Goal: Task Accomplishment & Management: Use online tool/utility

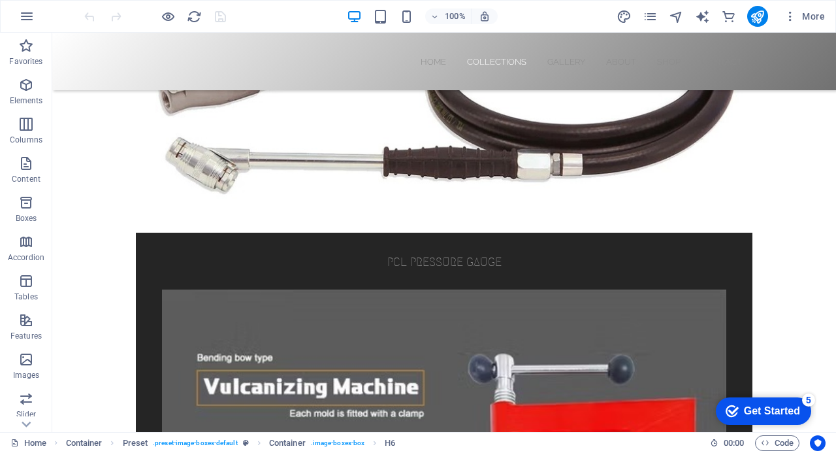
scroll to position [813, 0]
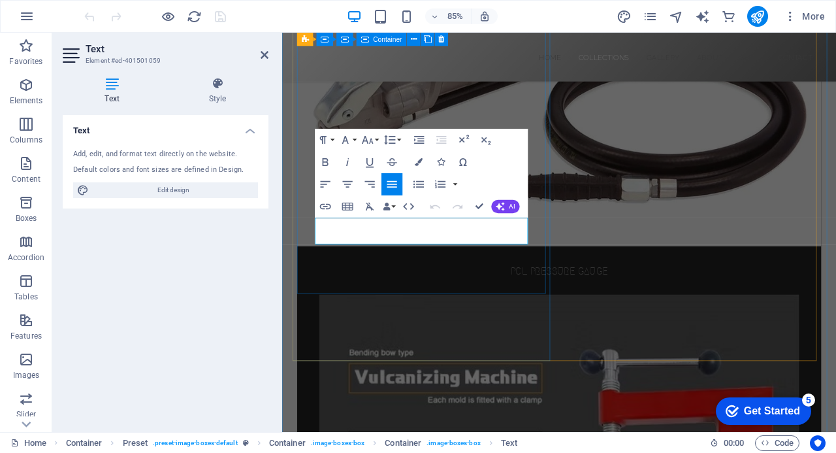
scroll to position [878, 0]
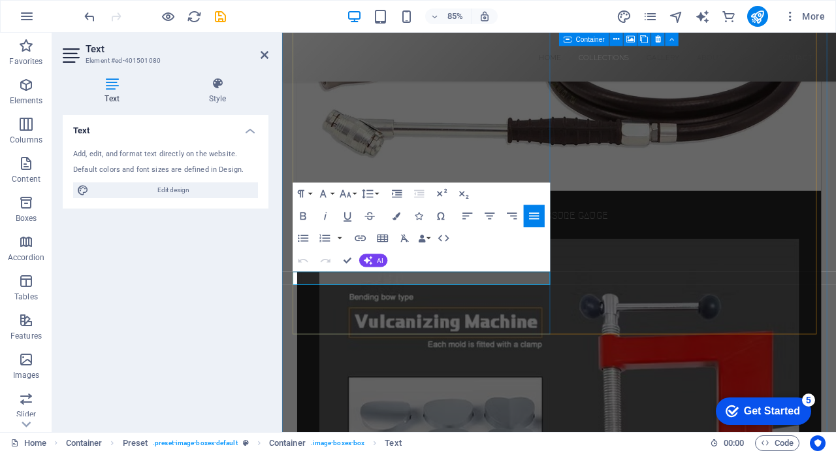
drag, startPoint x: 563, startPoint y: 321, endPoint x: 311, endPoint y: 319, distance: 251.6
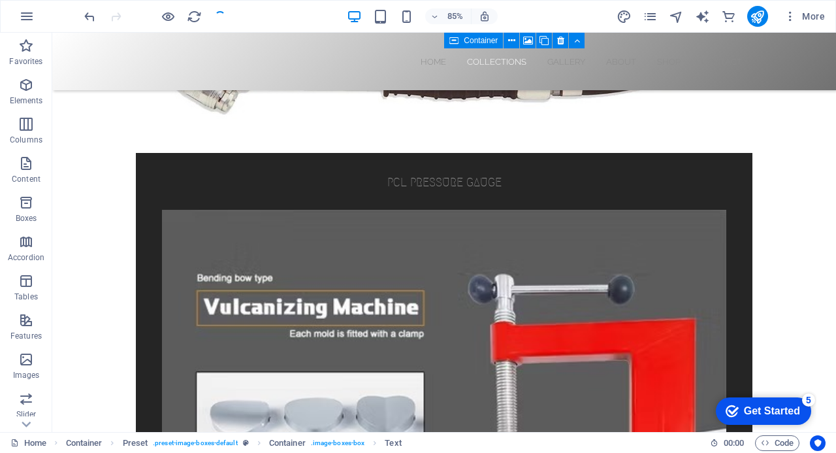
scroll to position [813, 0]
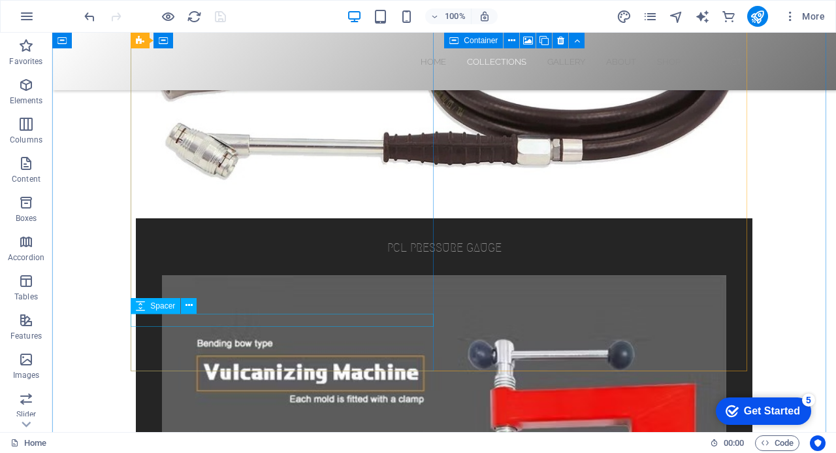
click at [142, 306] on icon at bounding box center [140, 306] width 9 height 16
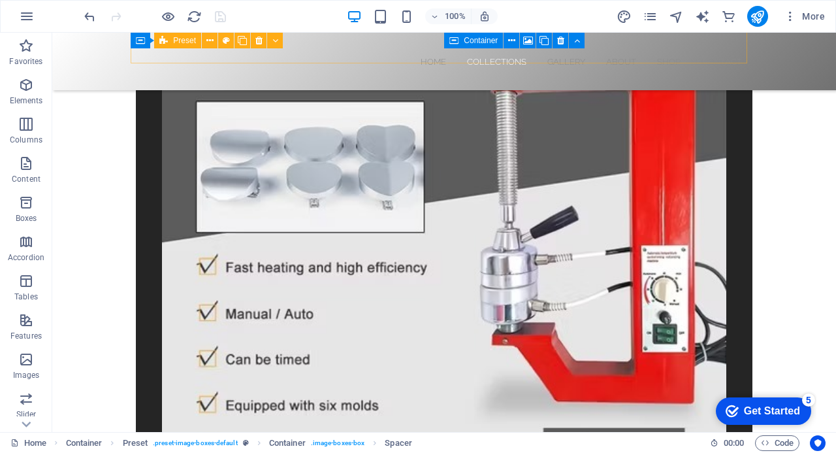
scroll to position [1153, 0]
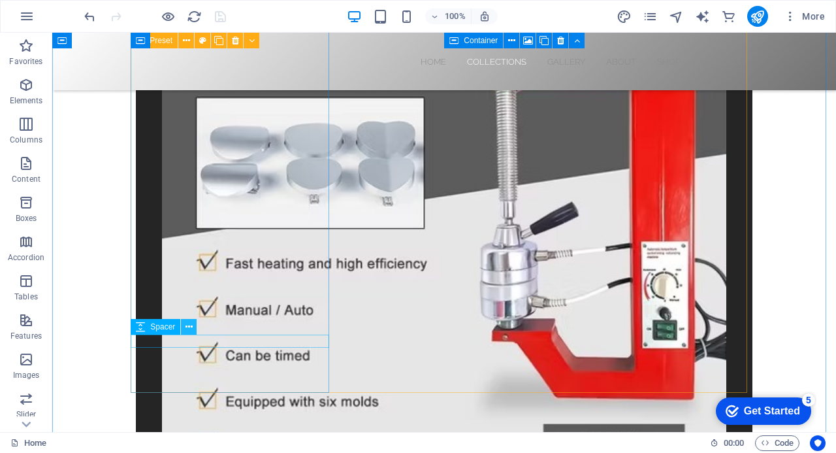
click at [191, 327] on icon at bounding box center [189, 327] width 7 height 14
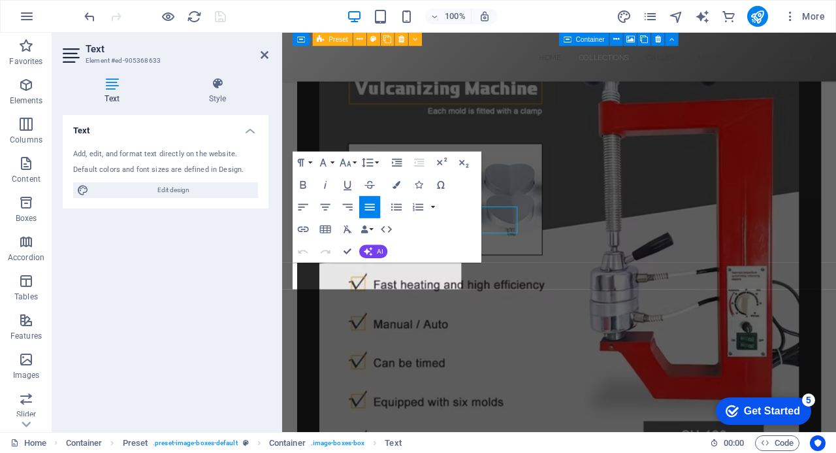
scroll to position [1219, 0]
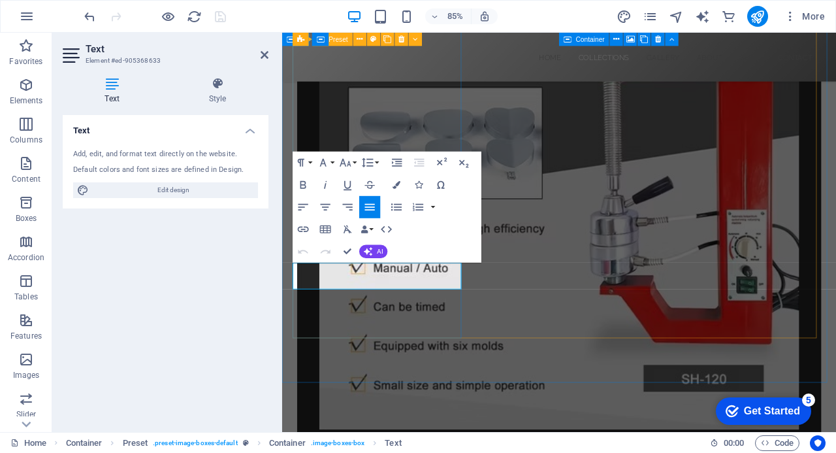
drag, startPoint x: 427, startPoint y: 325, endPoint x: 302, endPoint y: 316, distance: 125.8
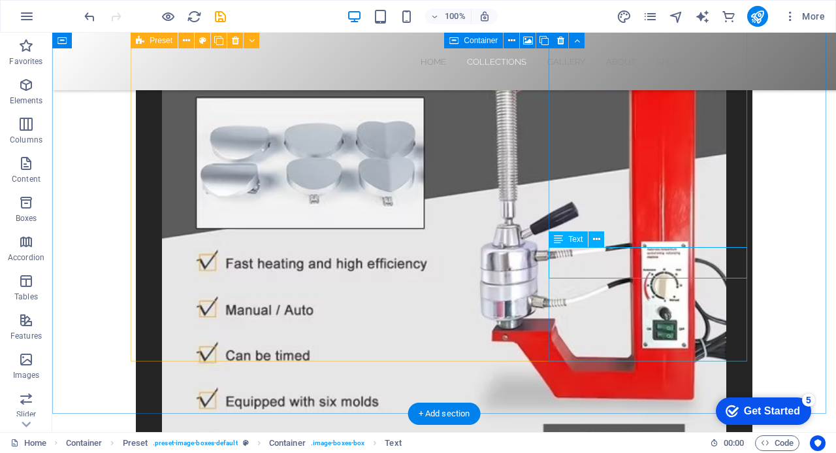
drag, startPoint x: 677, startPoint y: 270, endPoint x: 670, endPoint y: 270, distance: 7.2
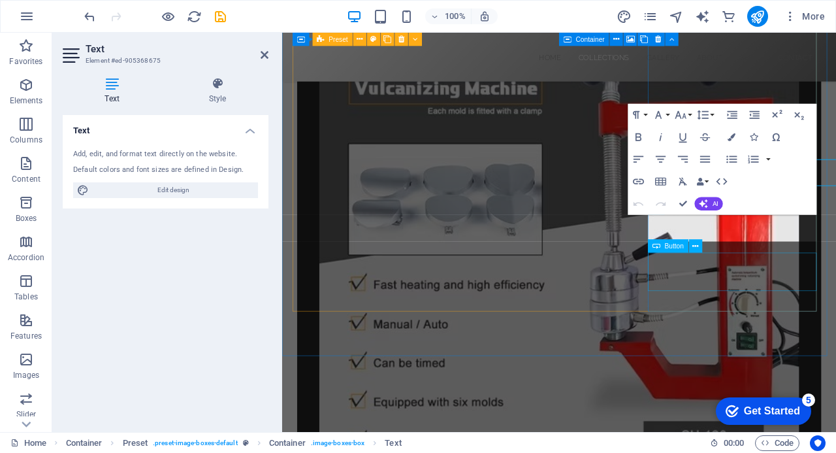
scroll to position [1219, 0]
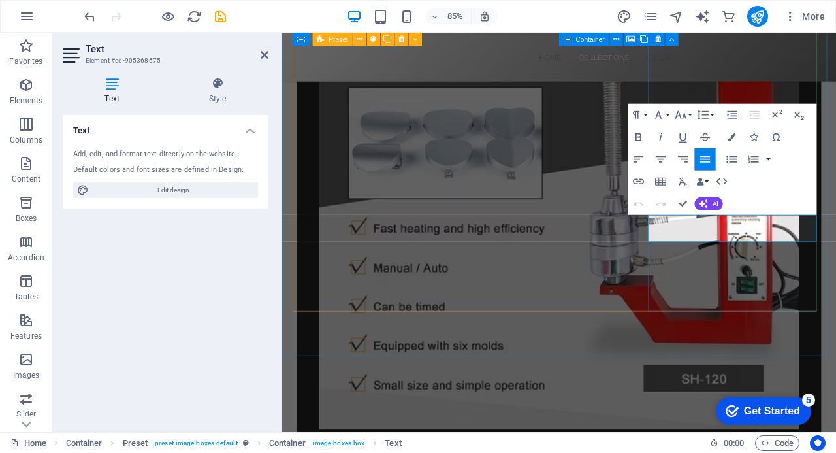
drag, startPoint x: 838, startPoint y: 274, endPoint x: 730, endPoint y: 260, distance: 108.7
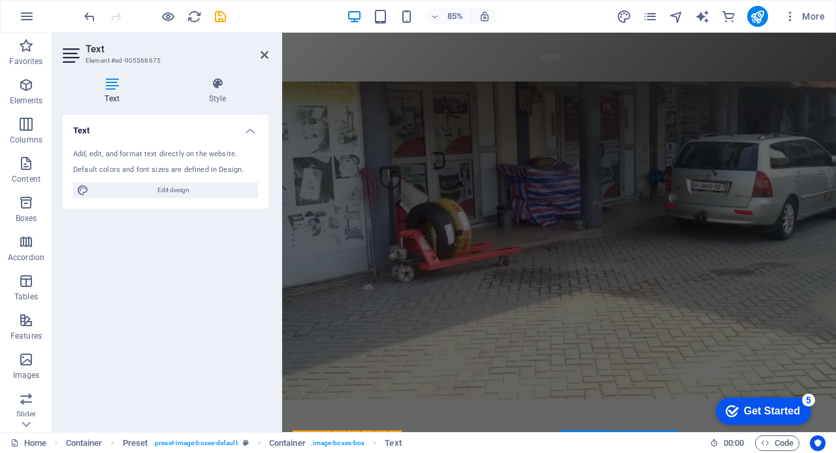
scroll to position [48, 0]
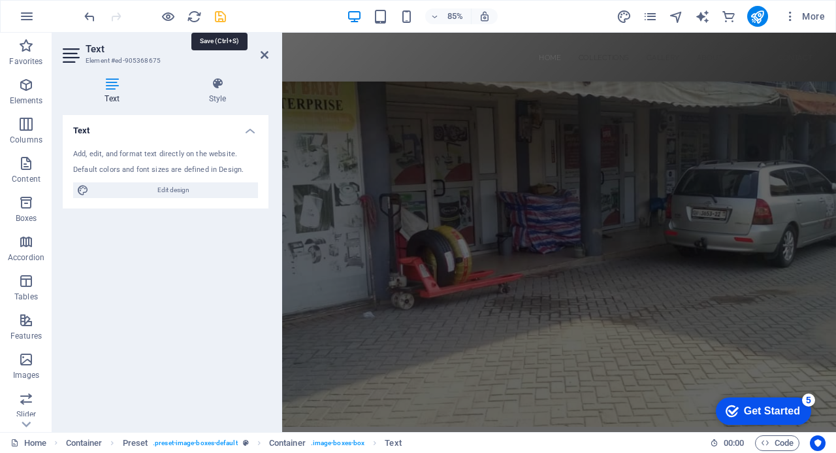
click at [225, 19] on icon "save" at bounding box center [220, 16] width 15 height 15
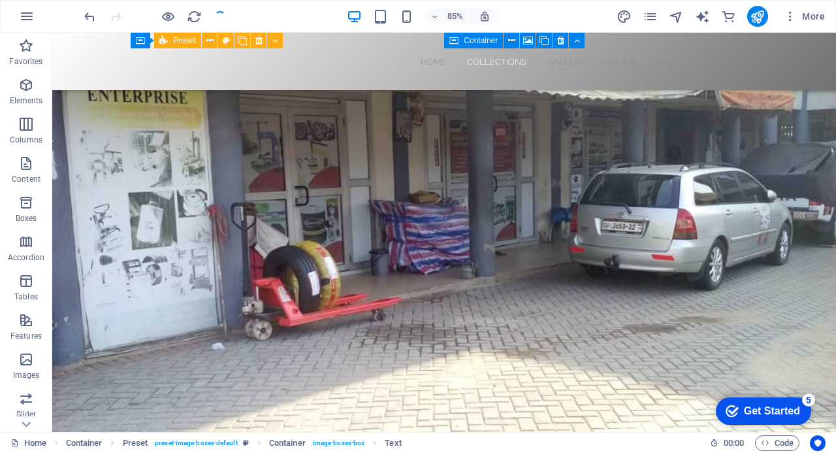
scroll to position [1175, 0]
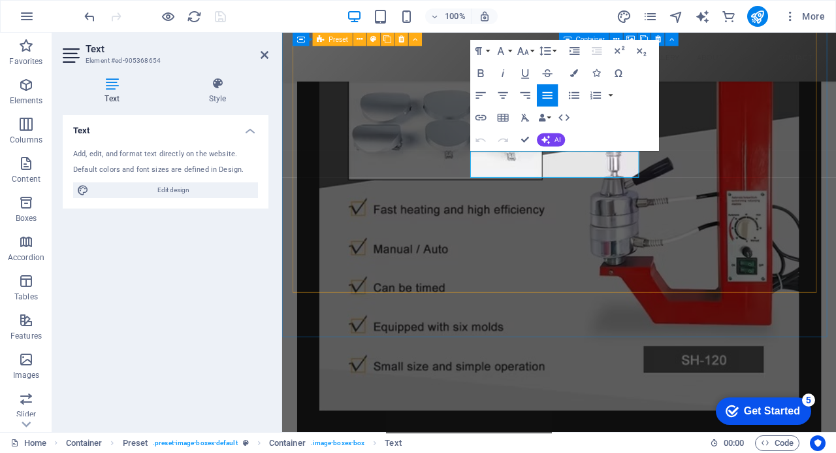
scroll to position [1241, 0]
drag, startPoint x: 631, startPoint y: 200, endPoint x: 524, endPoint y: 186, distance: 108.1
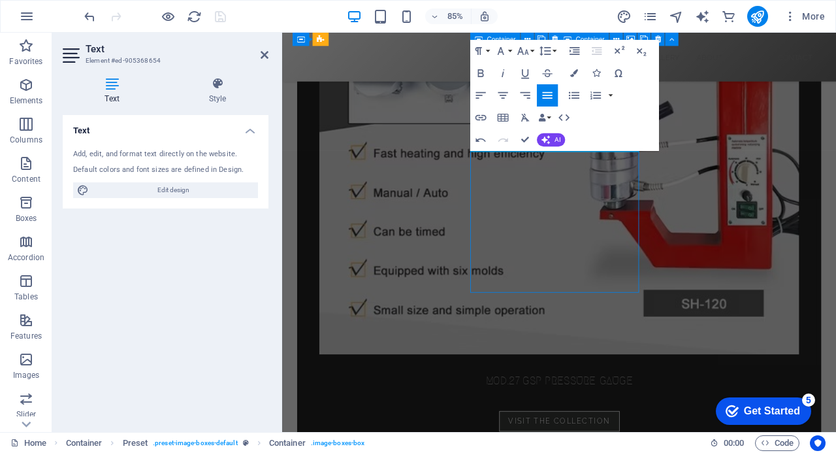
scroll to position [1176, 0]
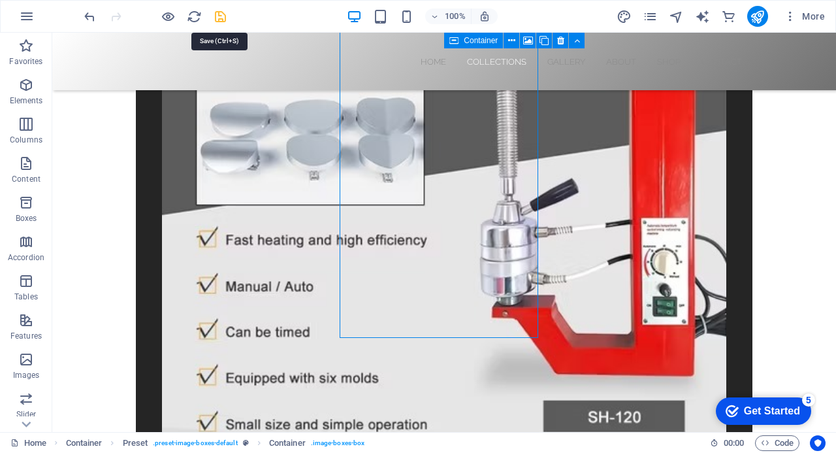
click at [220, 16] on icon "save" at bounding box center [220, 16] width 15 height 15
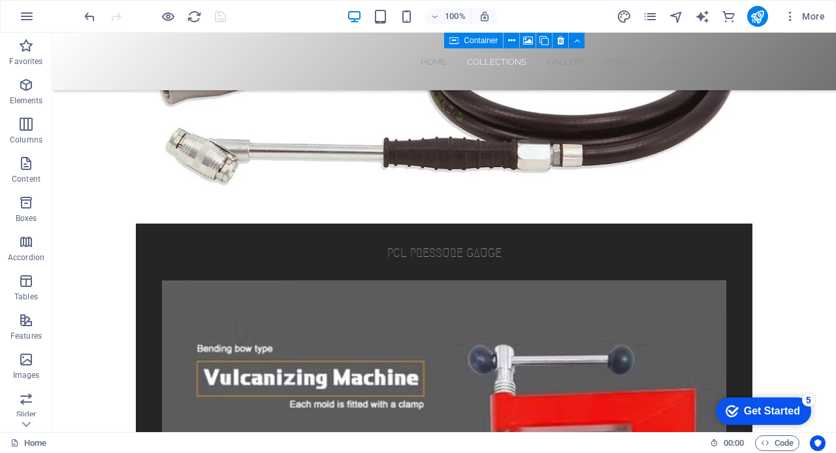
scroll to position [785, 0]
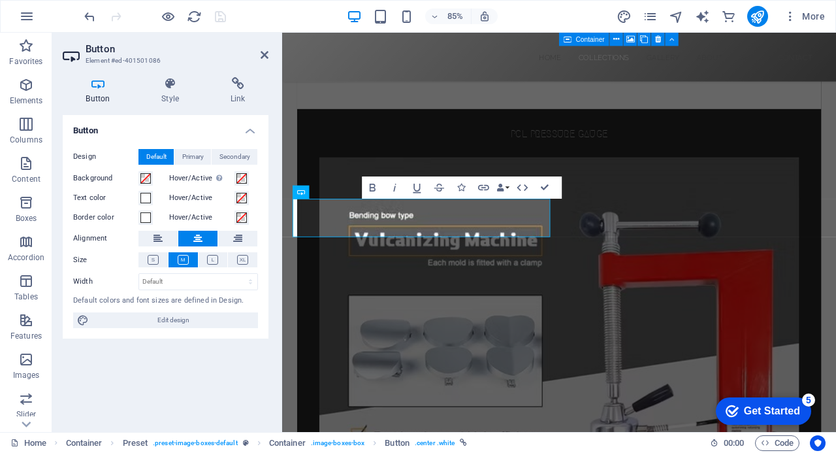
scroll to position [981, 0]
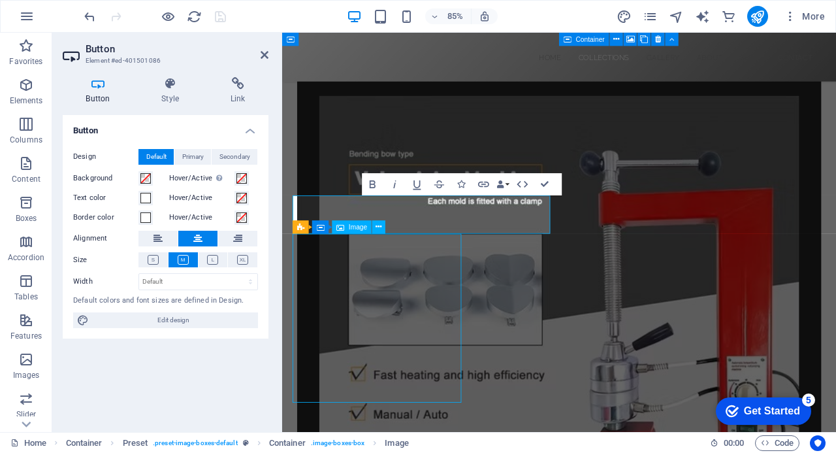
scroll to position [915, 0]
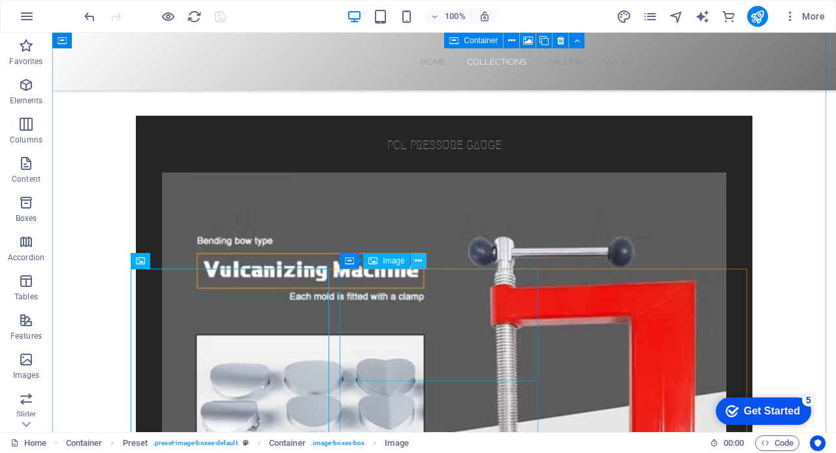
click at [421, 258] on icon at bounding box center [418, 261] width 7 height 14
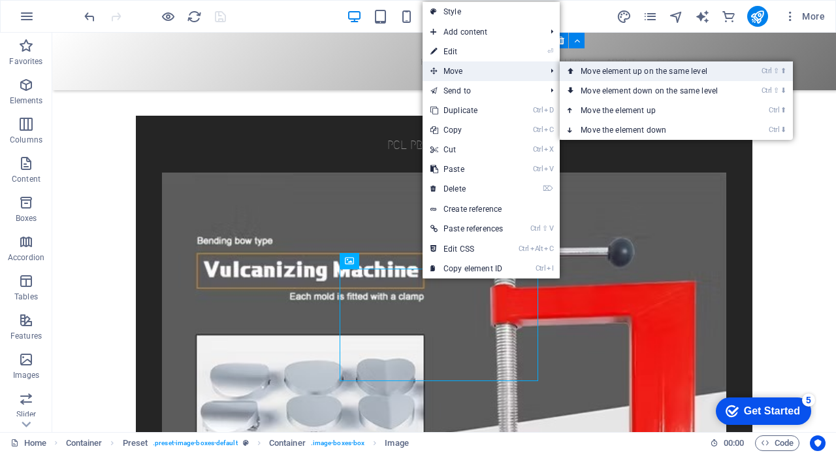
click at [630, 73] on link "Ctrl ⇧ ⬆ Move element up on the same level" at bounding box center [652, 71] width 184 height 20
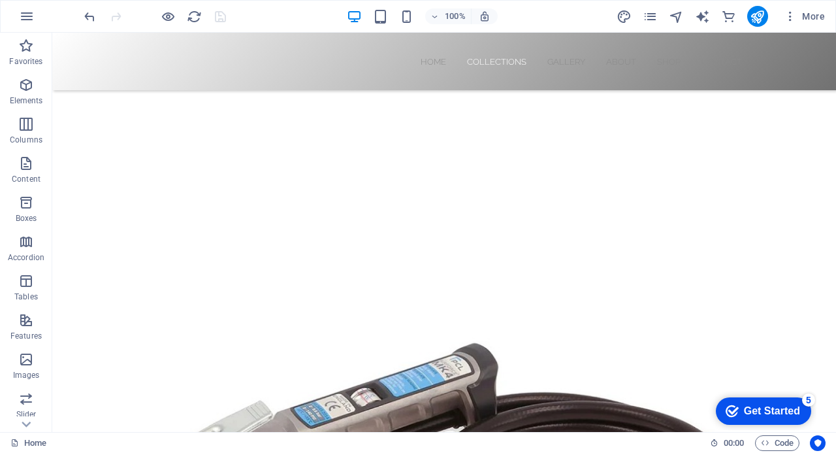
scroll to position [393, 0]
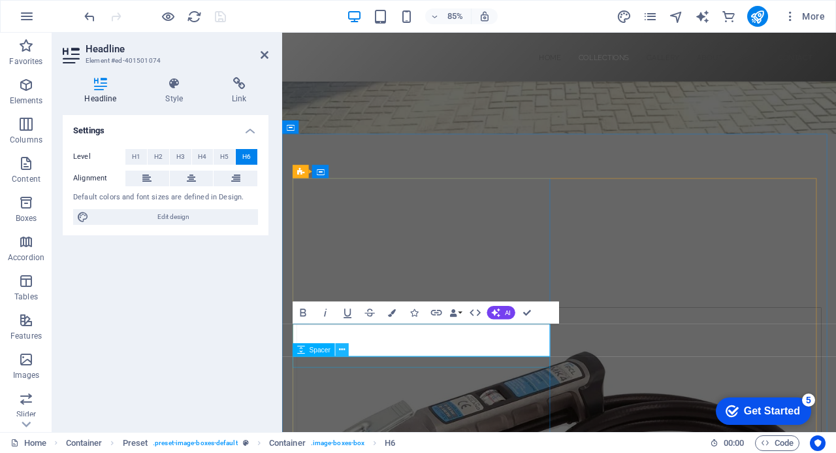
click at [344, 350] on icon at bounding box center [342, 350] width 6 height 12
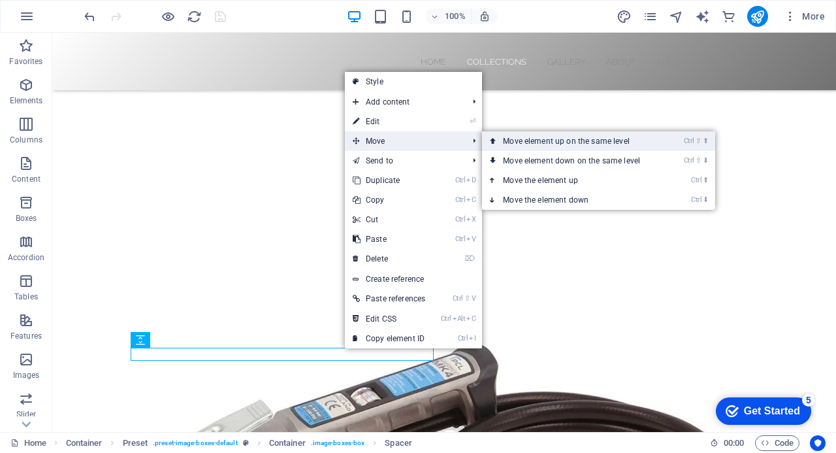
click at [502, 139] on link "Ctrl ⇧ ⬆ Move element up on the same level" at bounding box center [574, 141] width 184 height 20
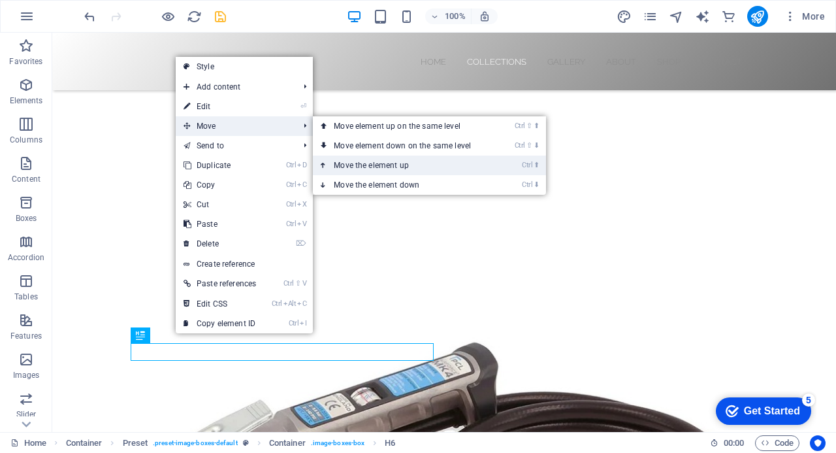
click at [374, 165] on link "Ctrl ⬆ Move the element up" at bounding box center [405, 166] width 184 height 20
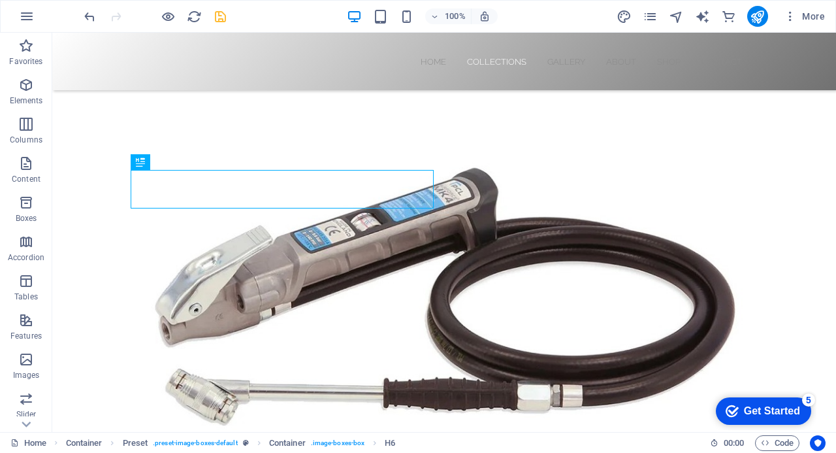
scroll to position [532, 0]
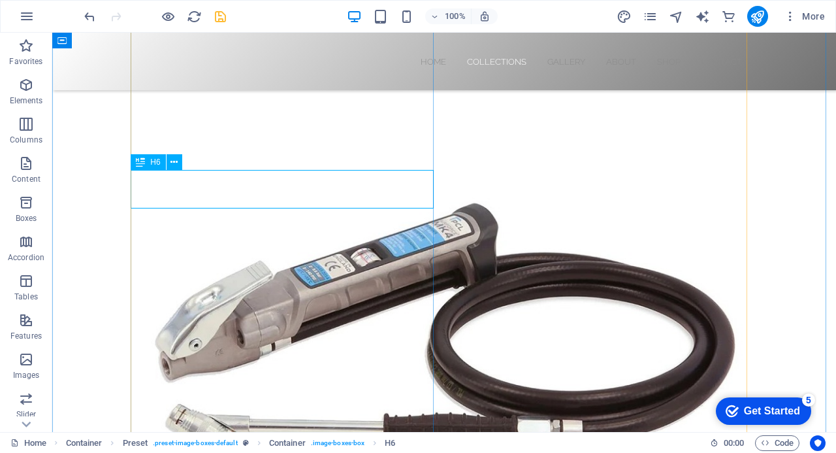
drag, startPoint x: 286, startPoint y: 197, endPoint x: 58, endPoint y: 226, distance: 229.9
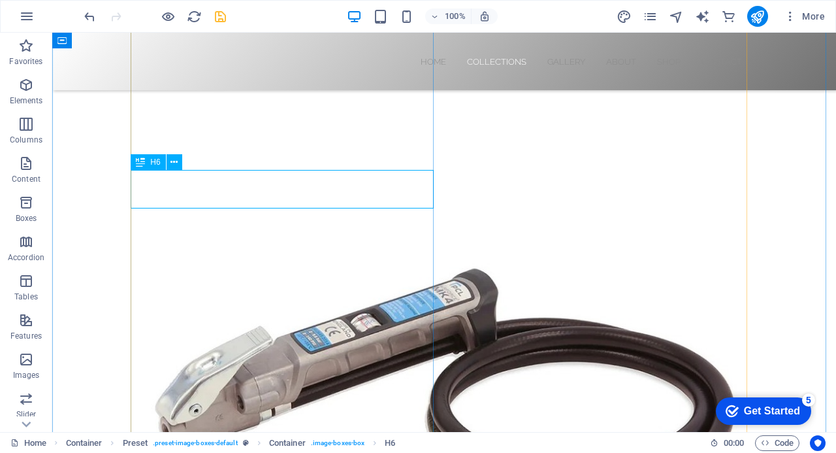
scroll to position [597, 0]
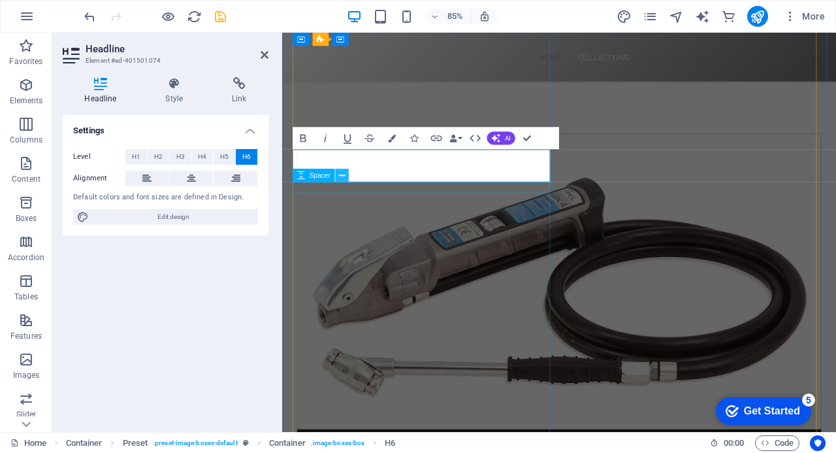
click at [342, 178] on icon at bounding box center [342, 176] width 6 height 12
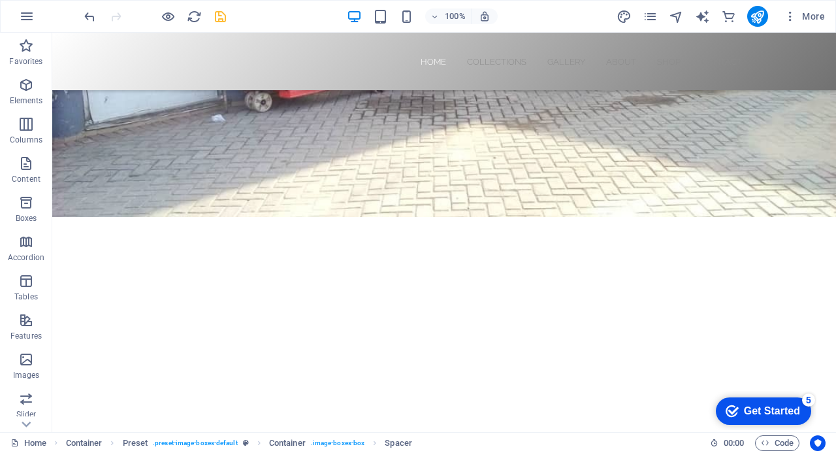
scroll to position [192, 0]
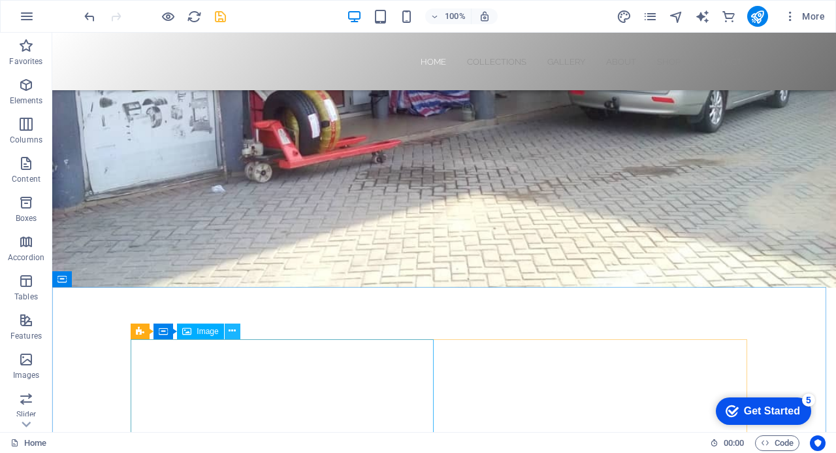
click at [232, 334] on icon at bounding box center [232, 331] width 7 height 14
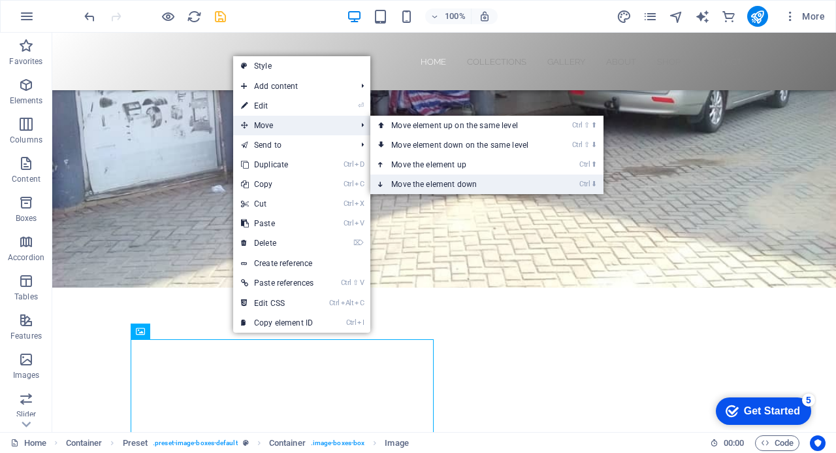
click at [471, 184] on link "Ctrl ⬇ Move the element down" at bounding box center [462, 184] width 184 height 20
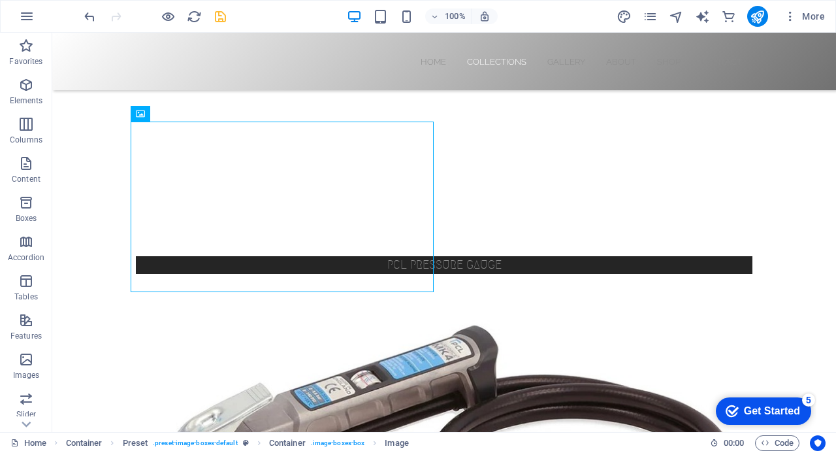
scroll to position [427, 0]
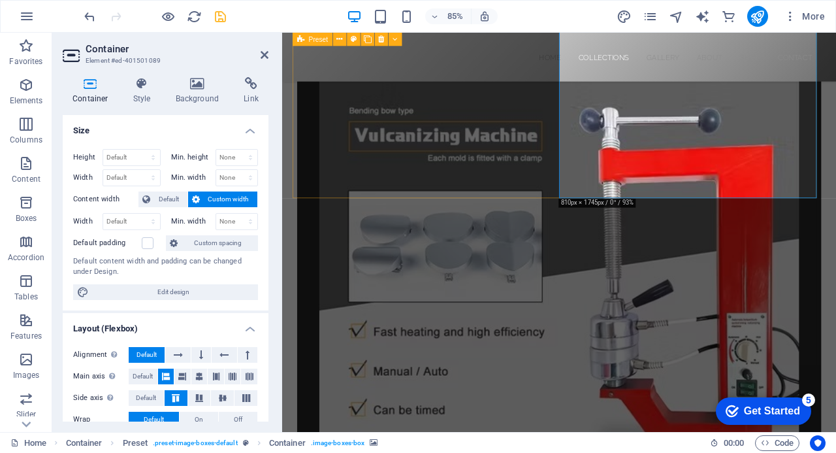
scroll to position [1107, 0]
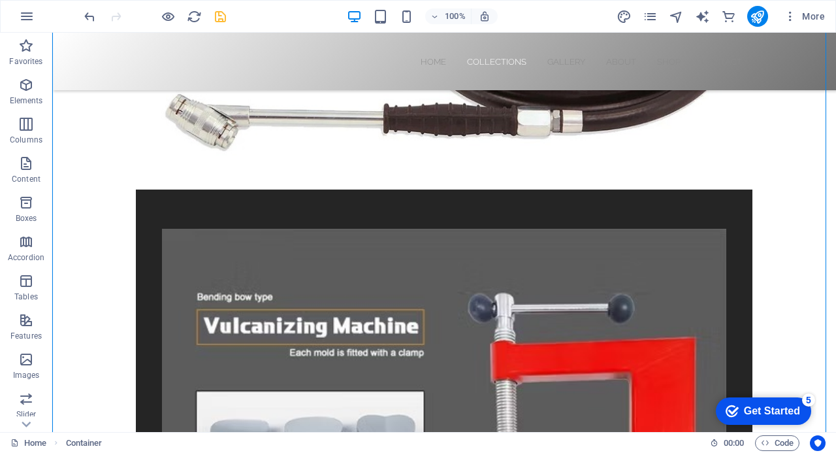
scroll to position [920, 0]
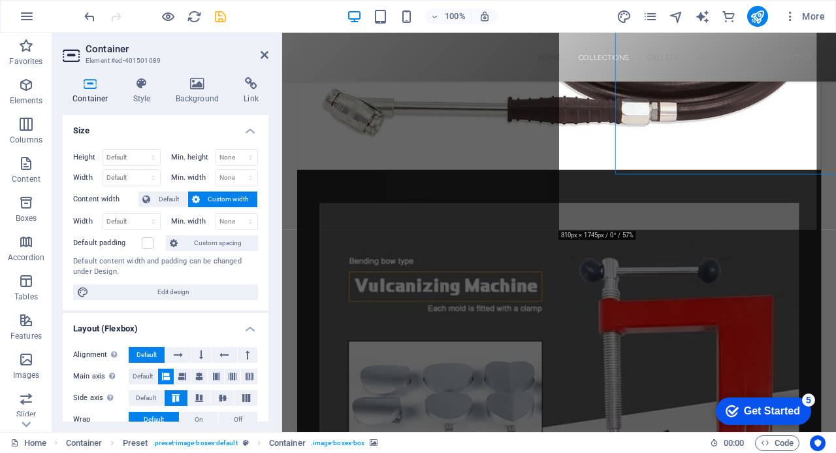
scroll to position [985, 0]
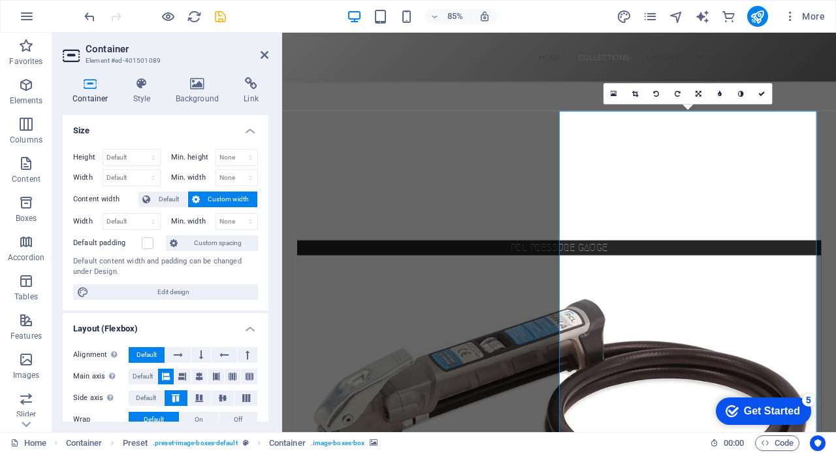
scroll to position [447, 0]
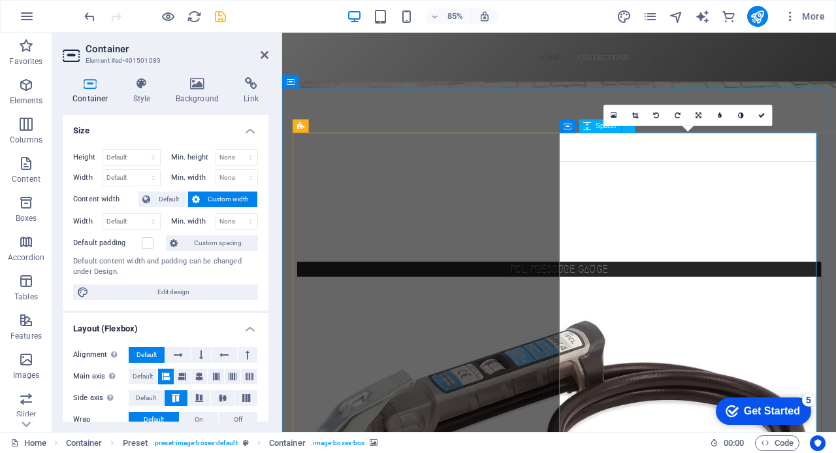
select select "px"
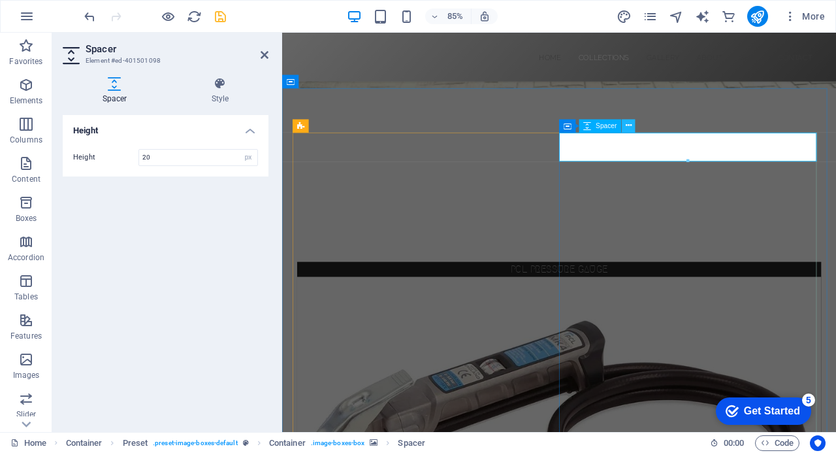
click at [630, 127] on icon at bounding box center [629, 126] width 6 height 12
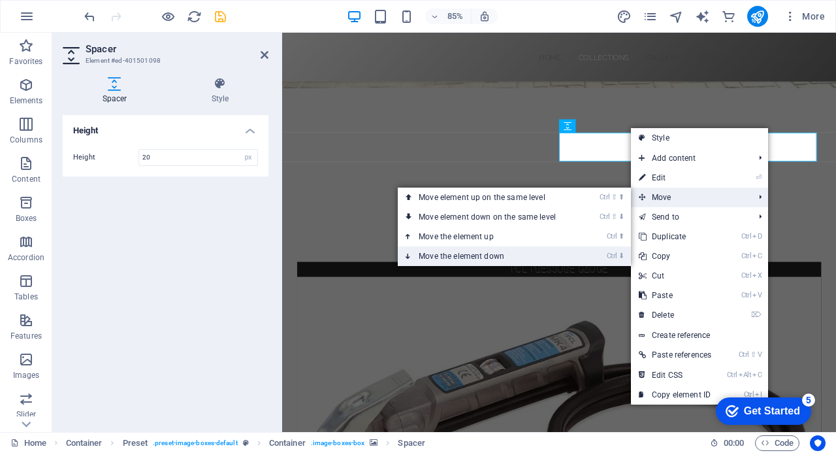
click at [504, 255] on link "Ctrl ⬇ Move the element down" at bounding box center [490, 256] width 184 height 20
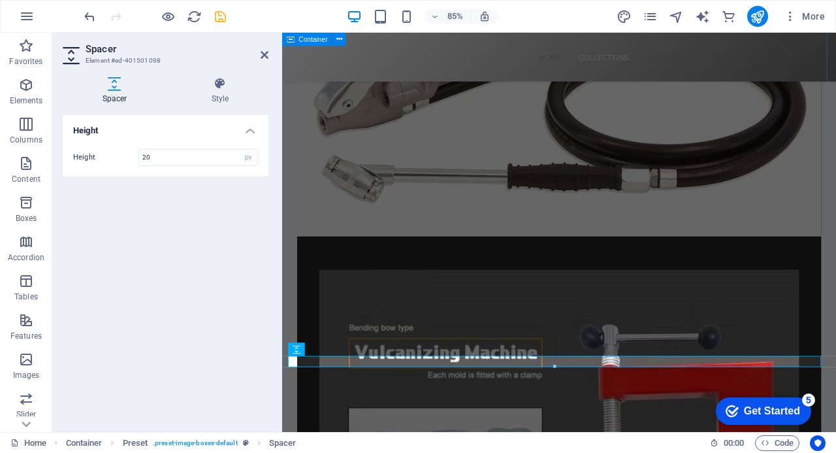
scroll to position [840, 0]
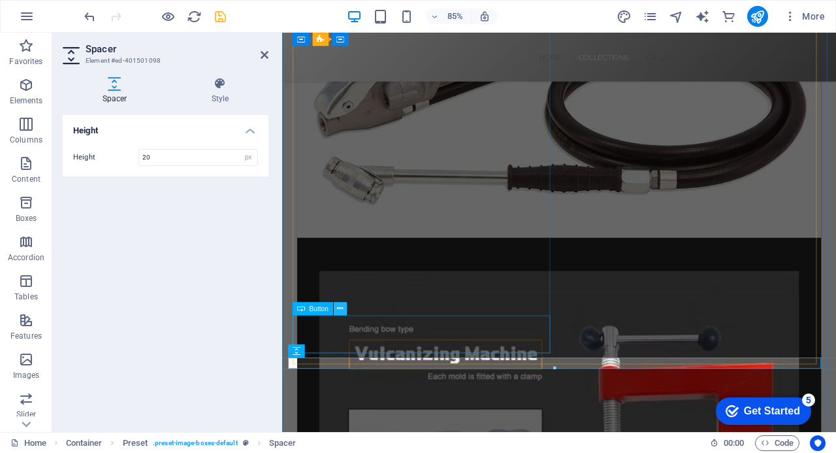
click at [340, 310] on icon at bounding box center [340, 309] width 6 height 12
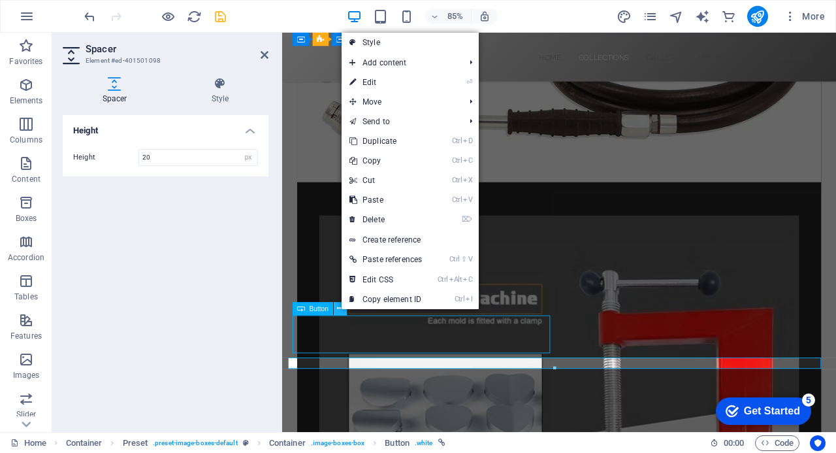
scroll to position [775, 0]
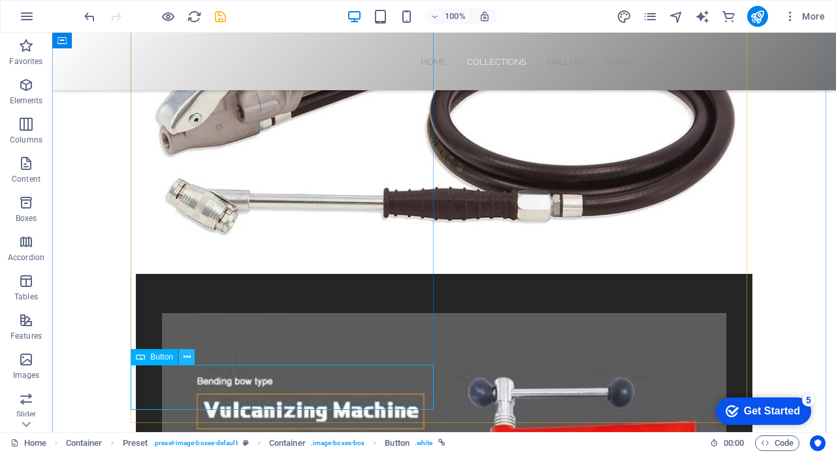
click at [184, 355] on icon at bounding box center [187, 357] width 7 height 14
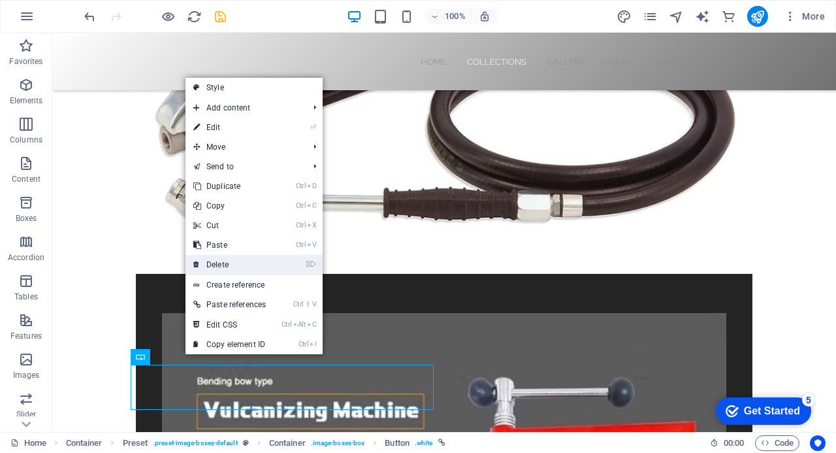
click at [240, 263] on link "⌦ Delete" at bounding box center [230, 265] width 88 height 20
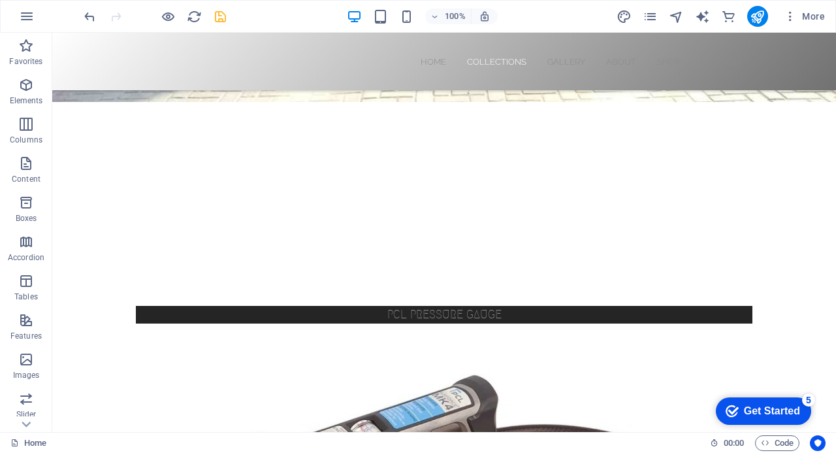
scroll to position [365, 0]
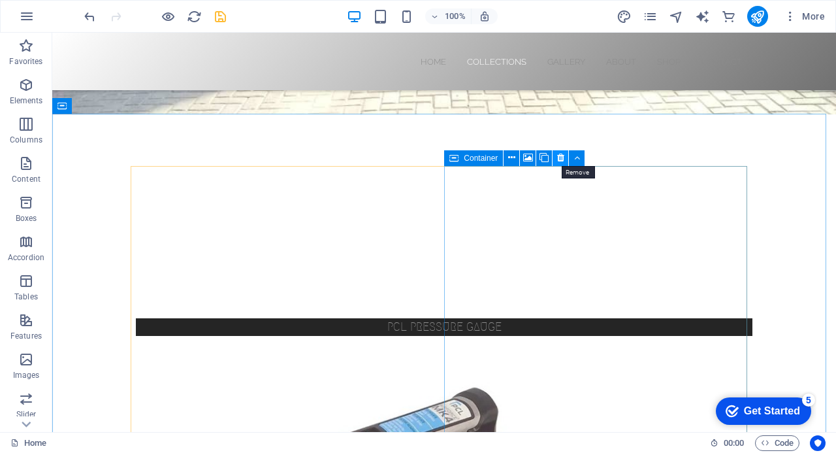
click at [560, 157] on icon at bounding box center [560, 158] width 7 height 14
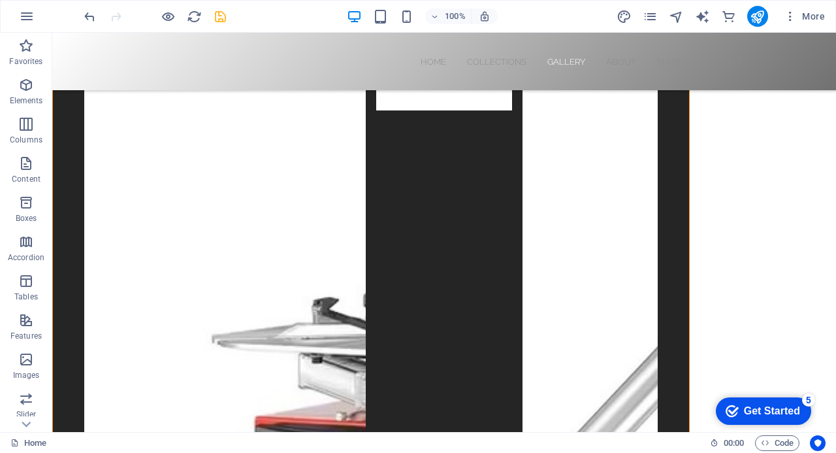
scroll to position [3626, 0]
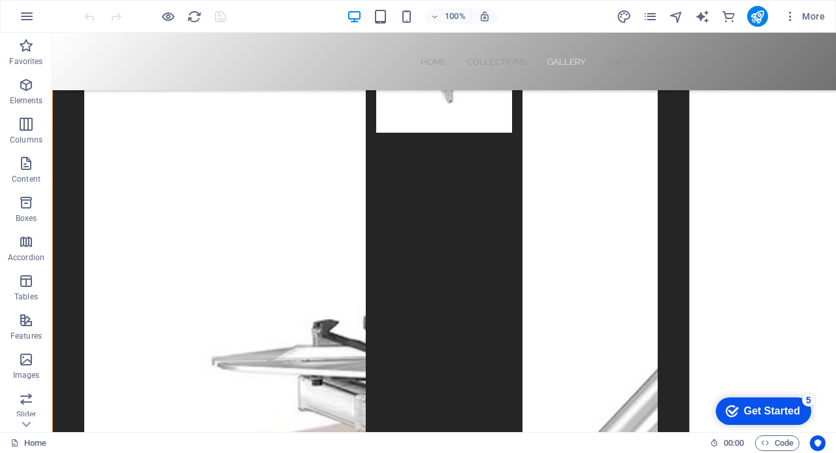
scroll to position [3607, 0]
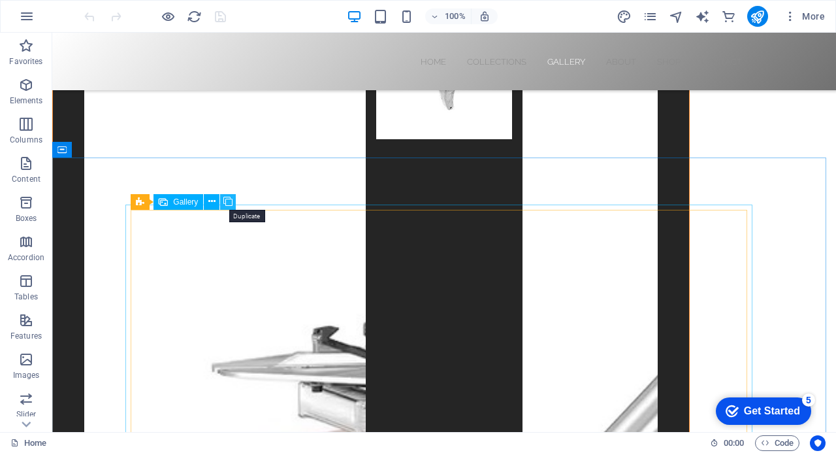
click at [229, 203] on icon at bounding box center [227, 202] width 9 height 14
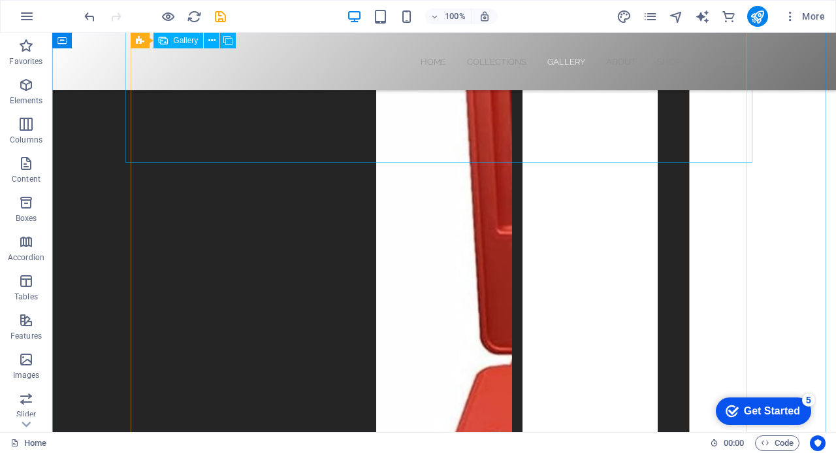
scroll to position [4312, 0]
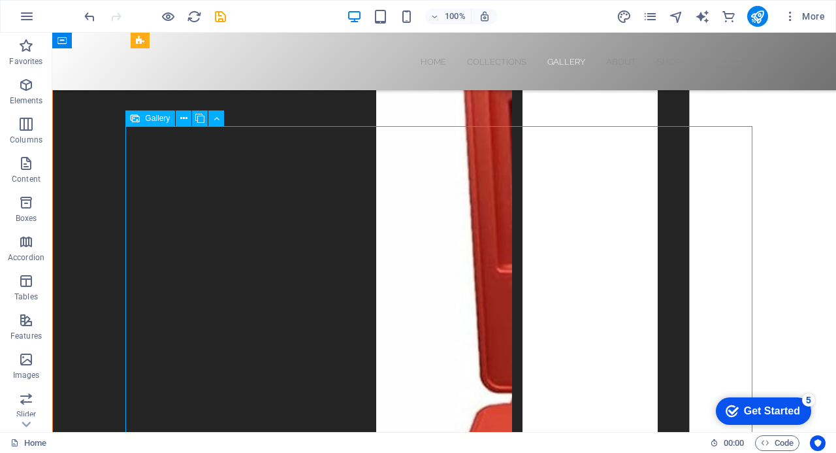
select select "4"
select select "px"
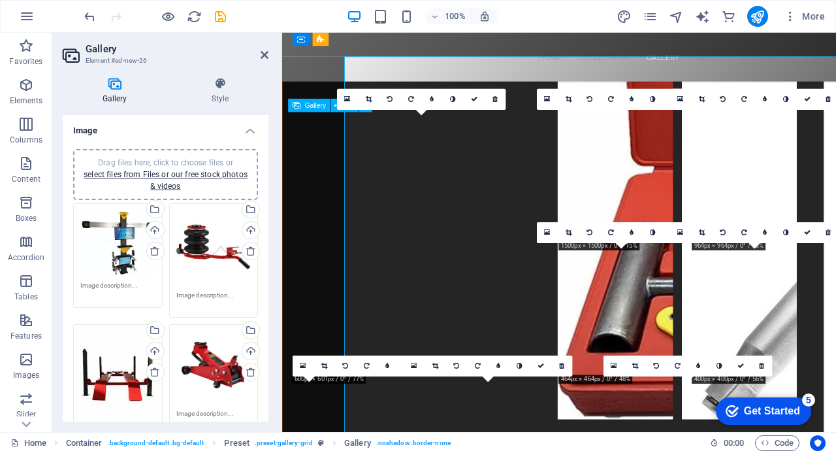
scroll to position [4378, 0]
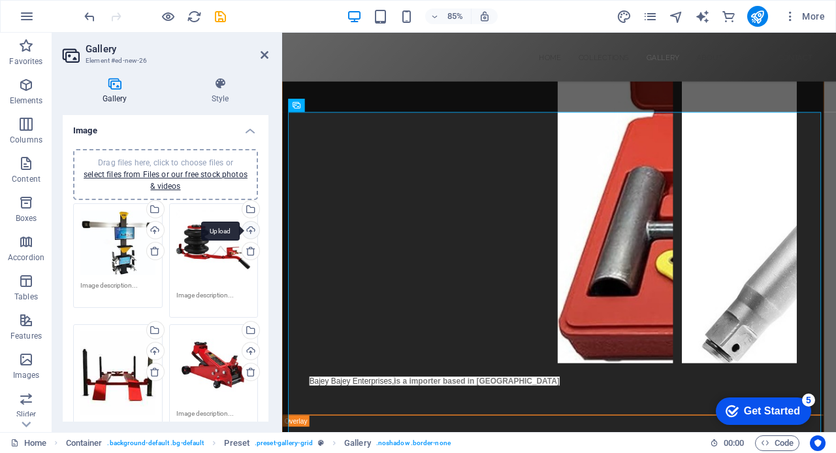
click at [247, 227] on div "Upload" at bounding box center [250, 231] width 20 height 20
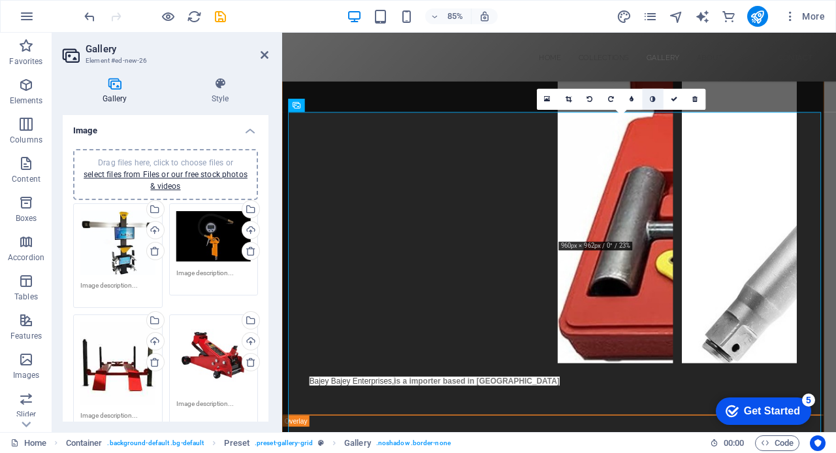
click at [651, 97] on icon at bounding box center [653, 99] width 6 height 7
click at [652, 99] on icon at bounding box center [653, 99] width 6 height 7
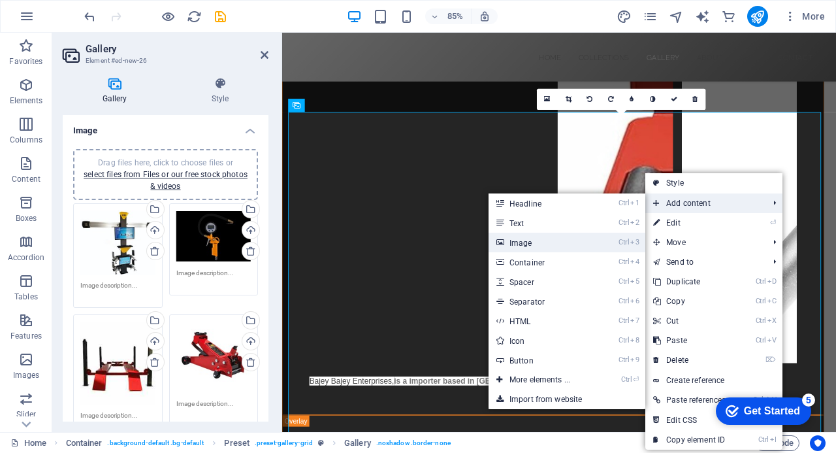
click at [567, 244] on link "Ctrl 3 Image" at bounding box center [543, 243] width 108 height 20
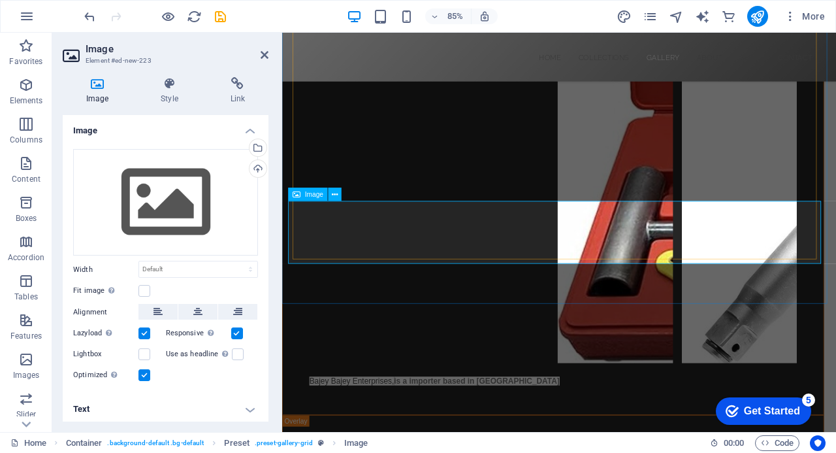
scroll to position [4900, 0]
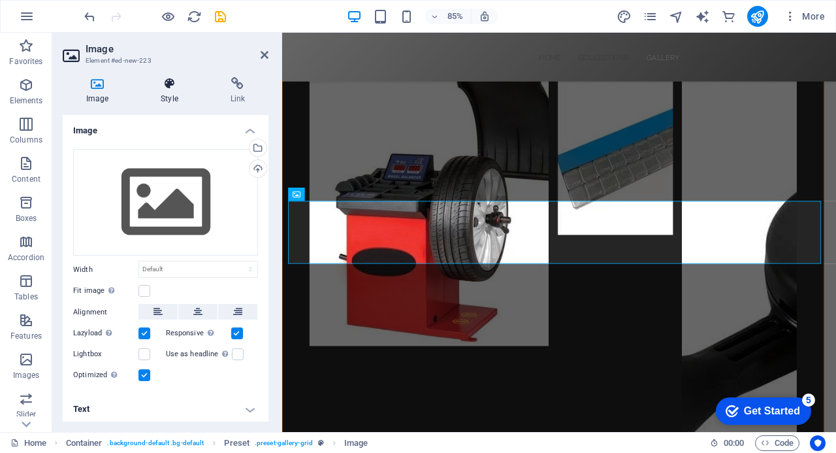
click at [169, 84] on icon at bounding box center [169, 83] width 64 height 13
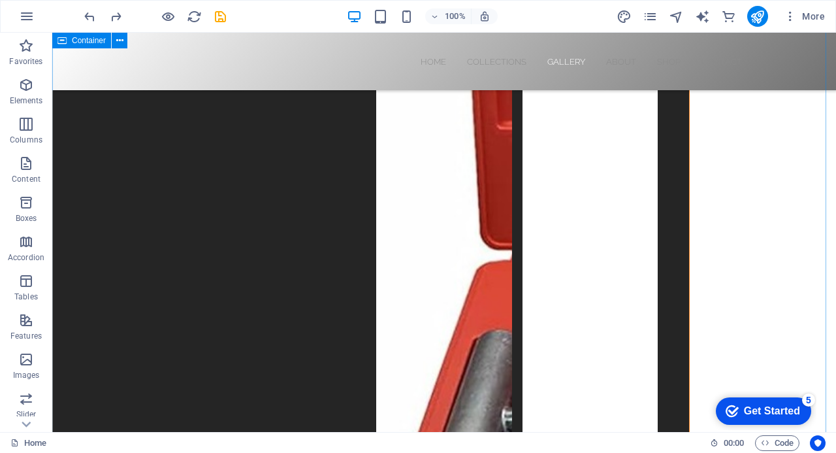
scroll to position [4329, 0]
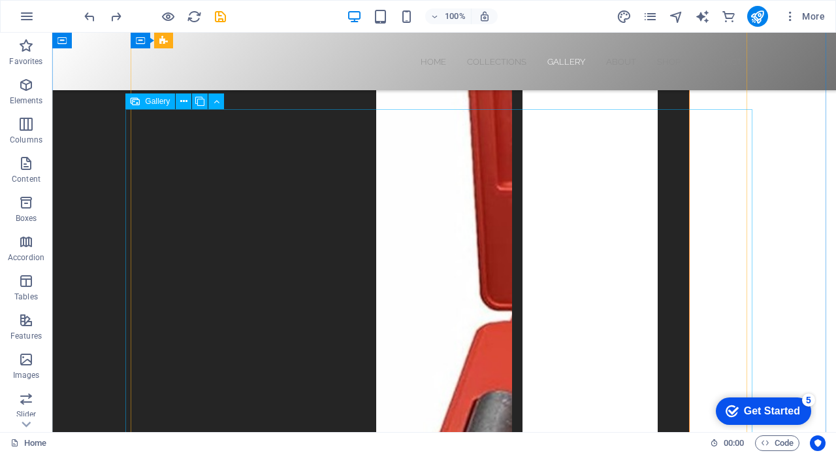
select select "4"
select select "px"
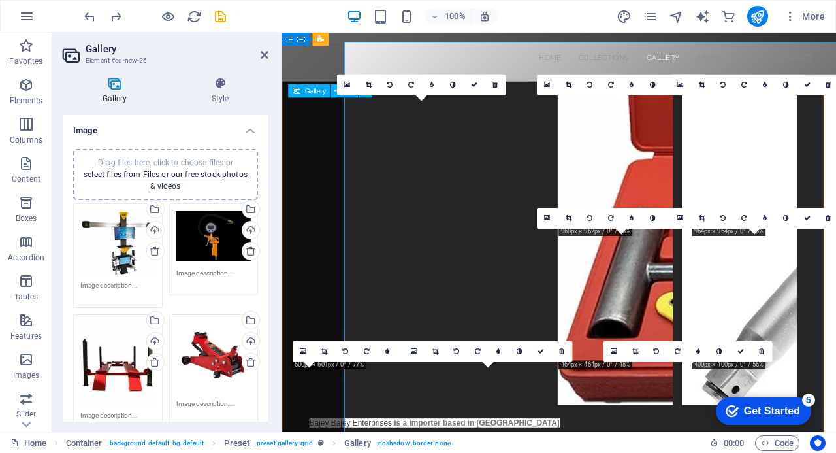
scroll to position [4395, 0]
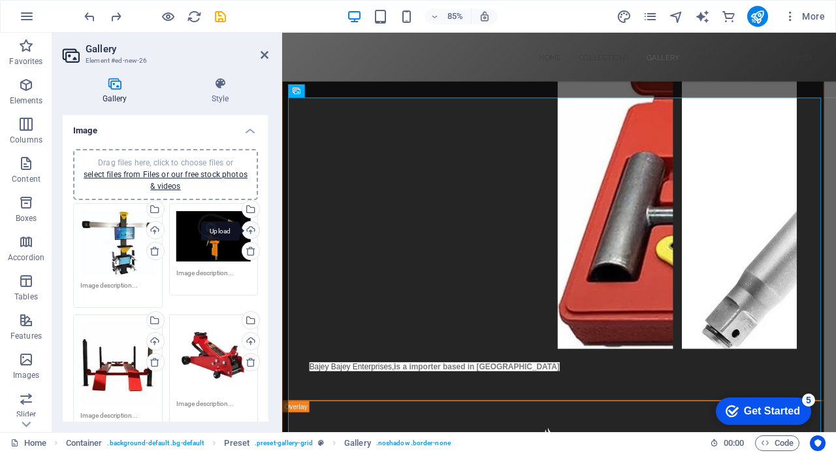
click at [246, 227] on div "Upload" at bounding box center [250, 231] width 20 height 20
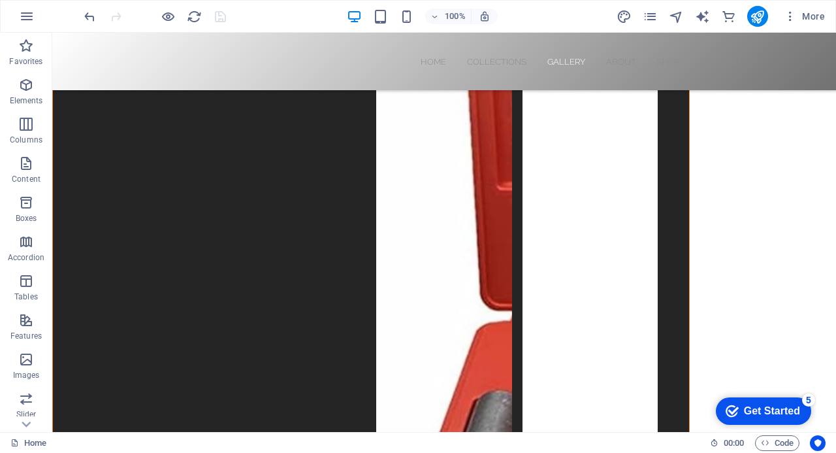
scroll to position [4302, 0]
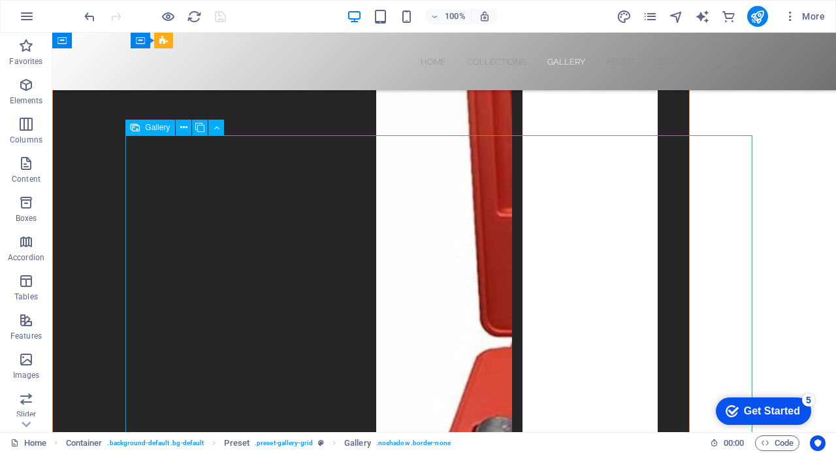
select select "4"
select select "px"
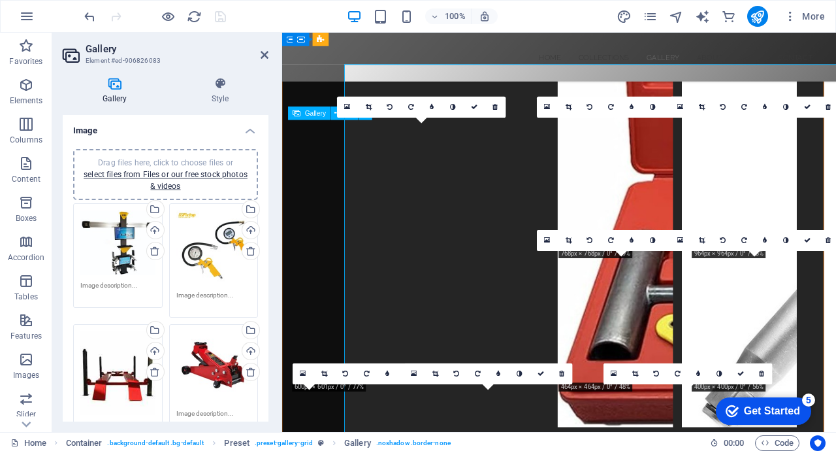
scroll to position [4368, 0]
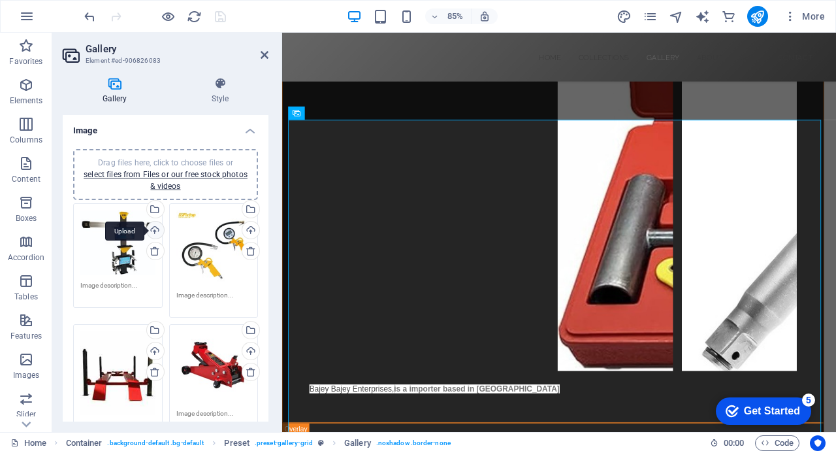
click at [153, 229] on div "Upload" at bounding box center [154, 231] width 20 height 20
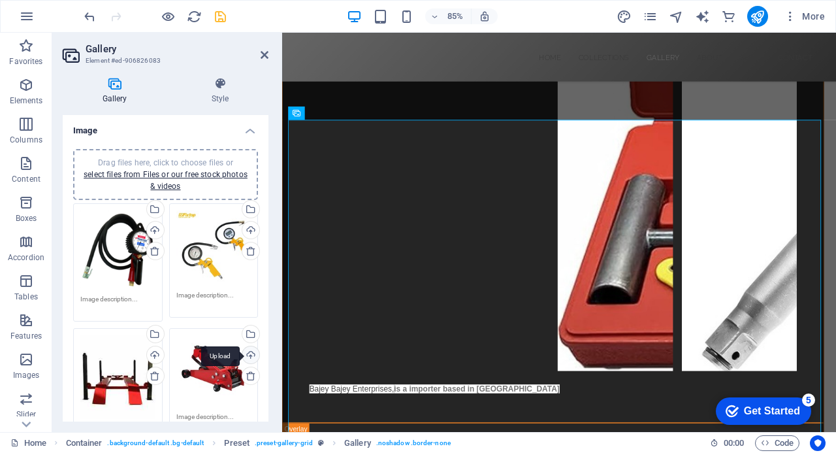
click at [247, 353] on div "Upload" at bounding box center [250, 356] width 20 height 20
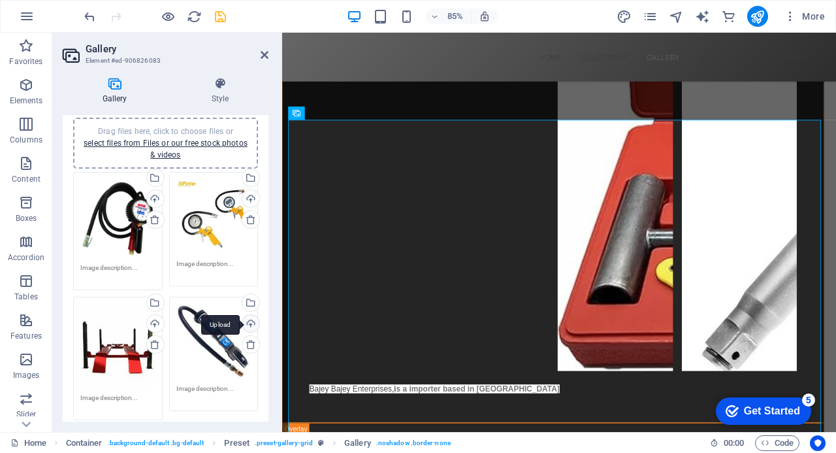
scroll to position [45, 0]
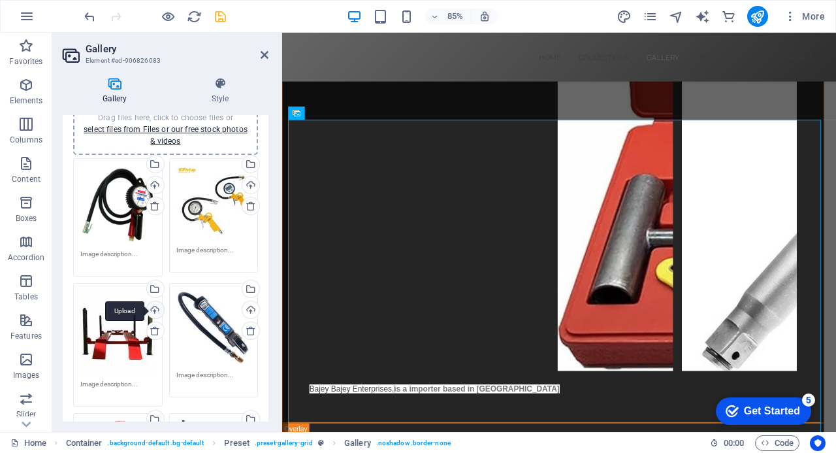
click at [154, 305] on div "Upload" at bounding box center [154, 311] width 20 height 20
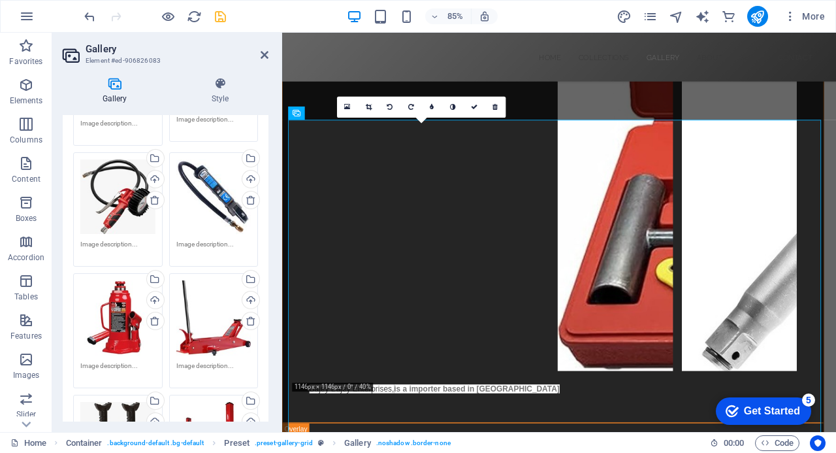
scroll to position [180, 0]
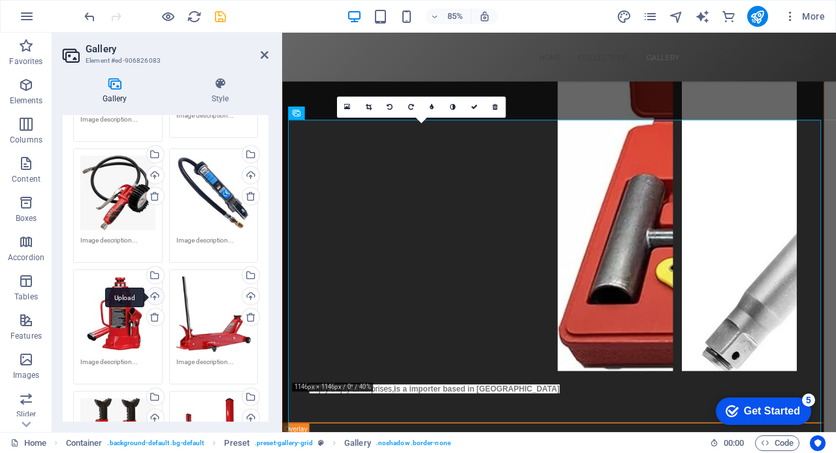
click at [153, 293] on div "Upload" at bounding box center [154, 297] width 20 height 20
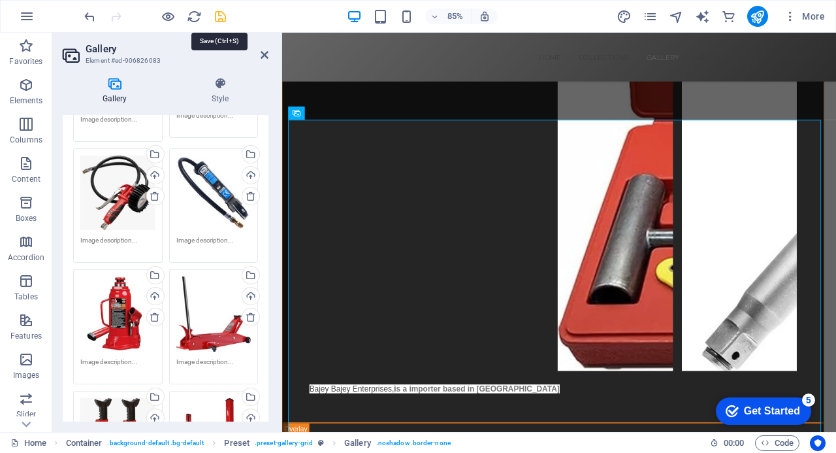
click at [221, 19] on icon "save" at bounding box center [220, 16] width 15 height 15
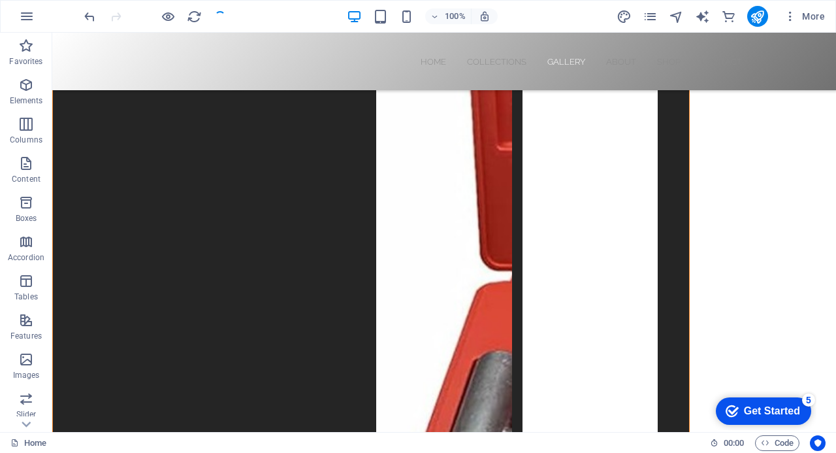
scroll to position [4302, 0]
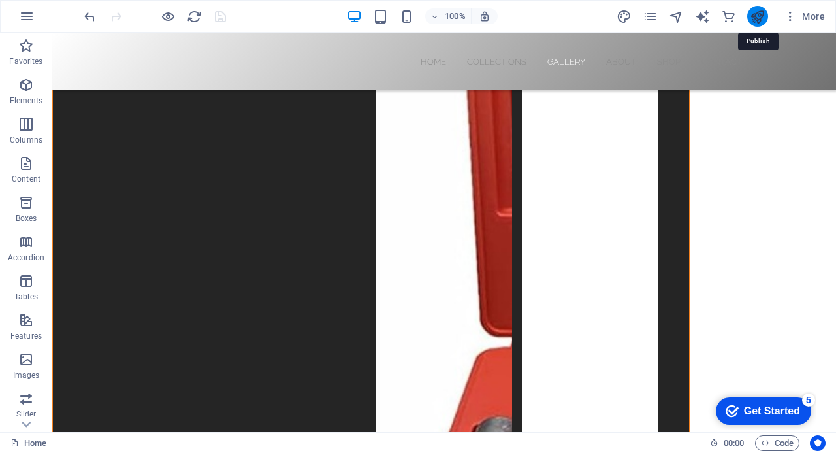
click at [757, 17] on icon "publish" at bounding box center [757, 16] width 15 height 15
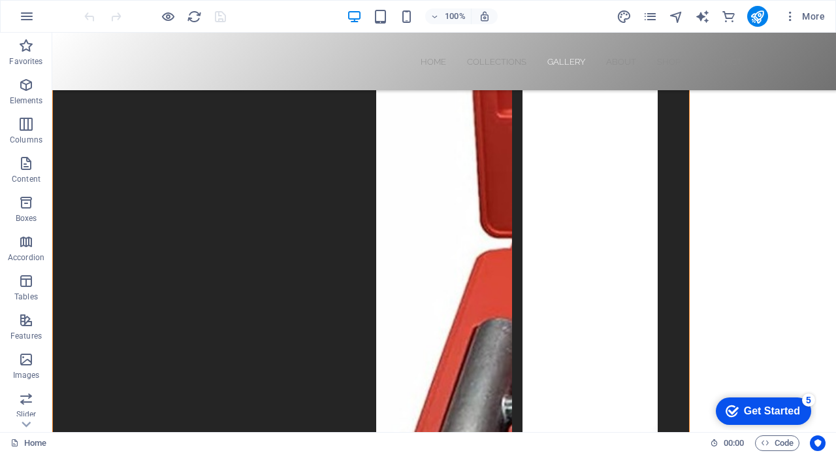
scroll to position [4409, 0]
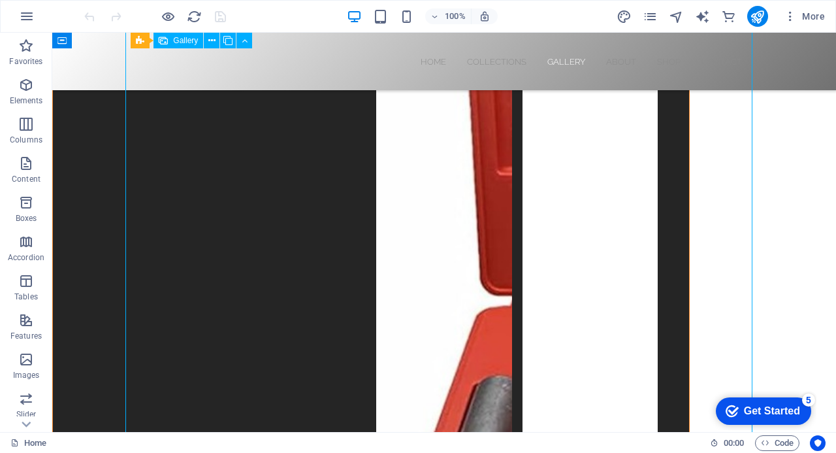
select select "4"
select select "px"
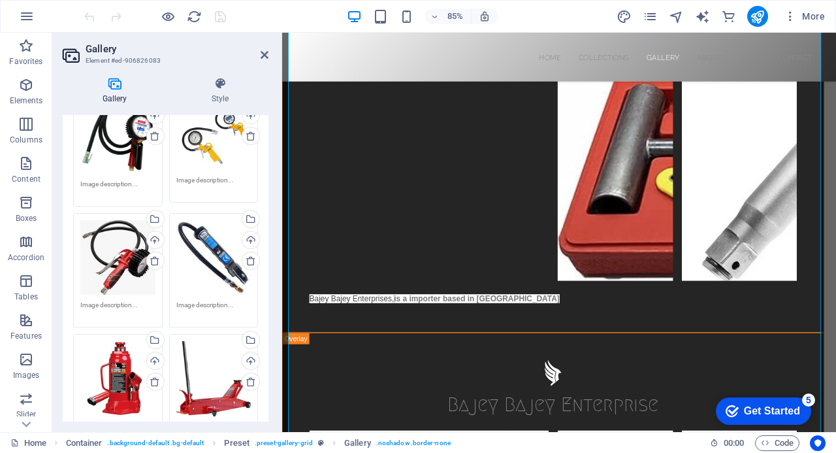
scroll to position [126, 0]
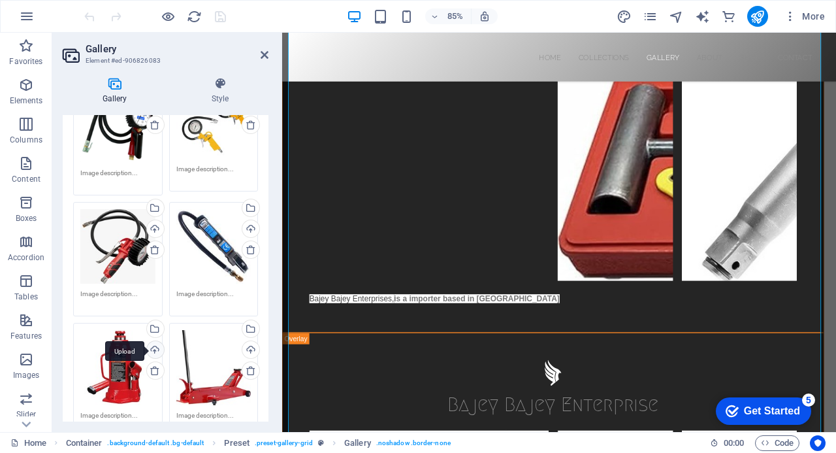
click at [152, 347] on div "Upload" at bounding box center [154, 351] width 20 height 20
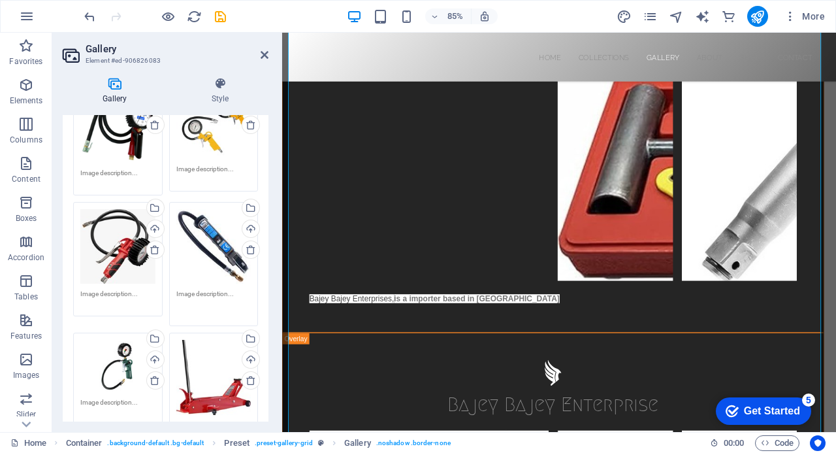
click at [229, 290] on textarea at bounding box center [213, 303] width 75 height 29
click at [229, 289] on textarea at bounding box center [213, 303] width 75 height 29
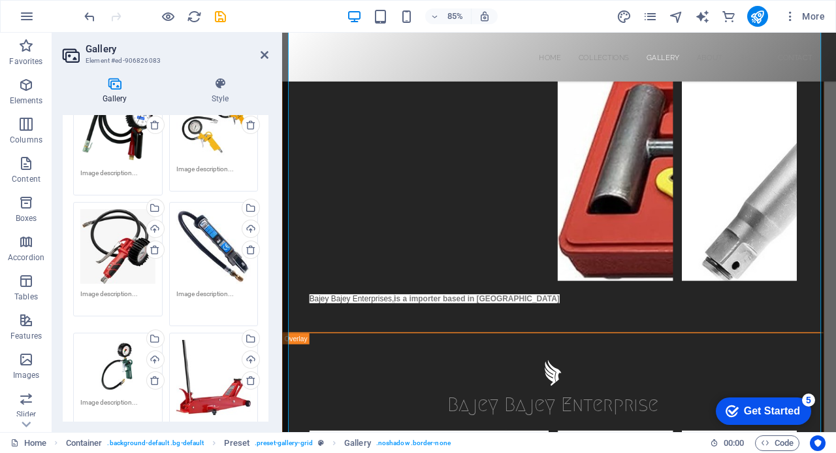
click at [235, 291] on textarea at bounding box center [213, 303] width 75 height 29
type textarea "PCL MK4 PRESSURE GAUGE"
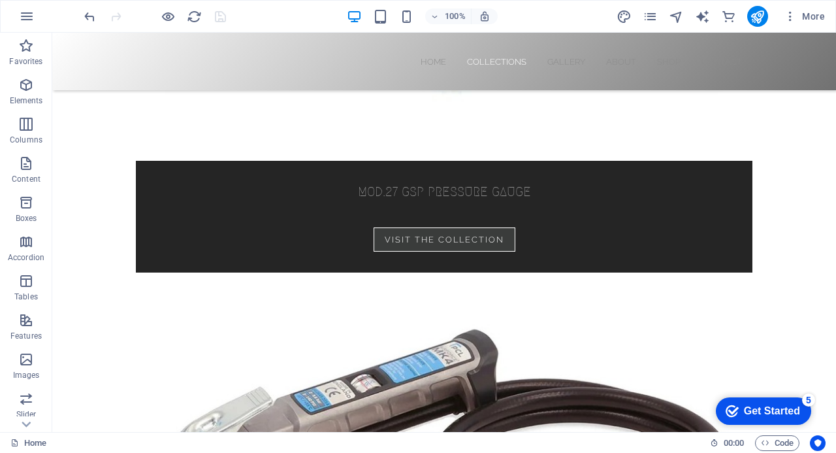
scroll to position [2257, 0]
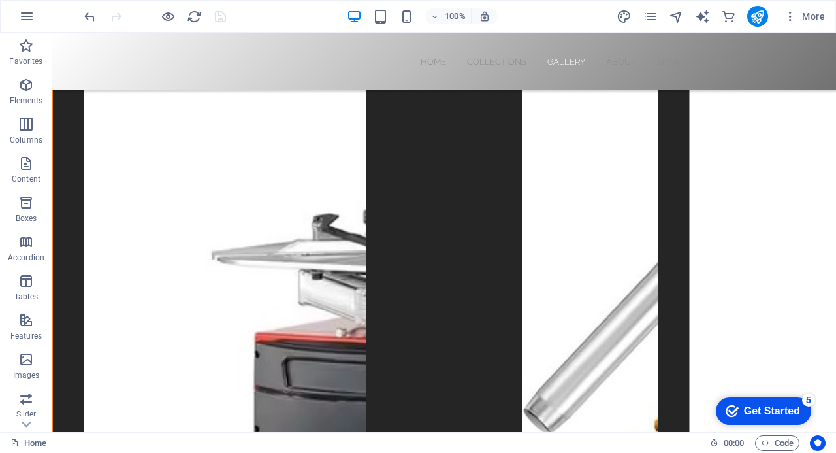
scroll to position [3659, 0]
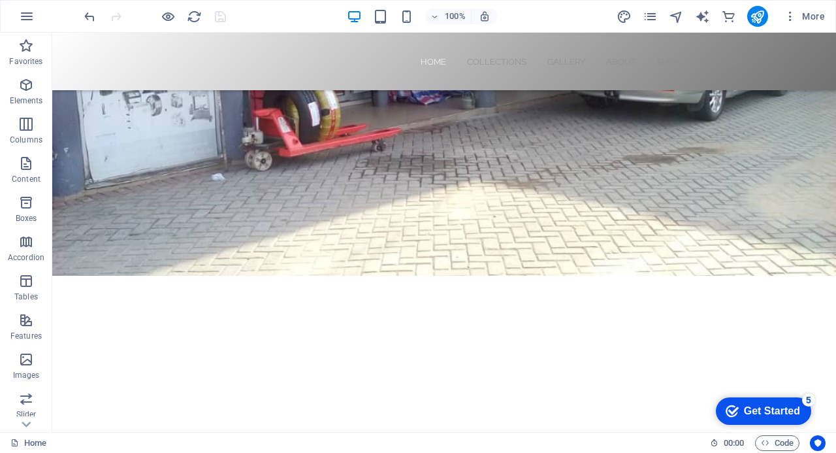
scroll to position [178, 0]
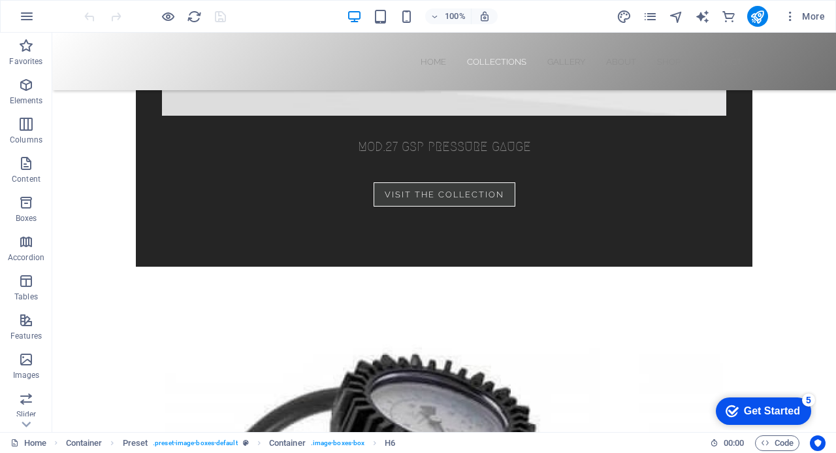
scroll to position [1562, 0]
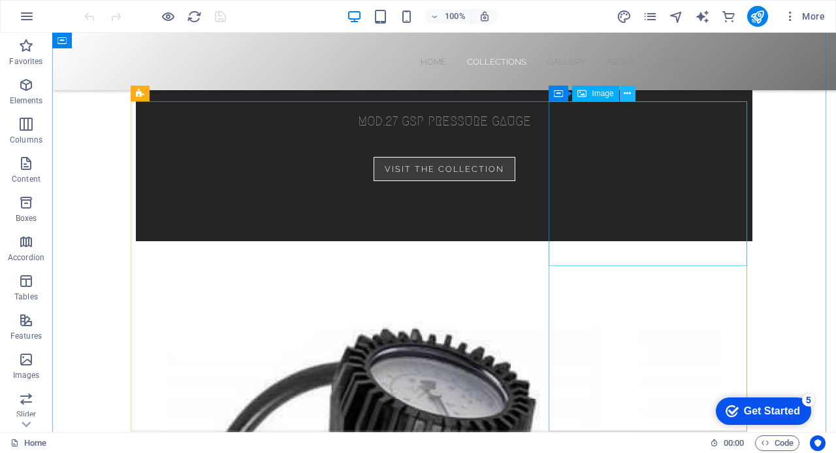
click at [626, 95] on icon at bounding box center [627, 94] width 7 height 14
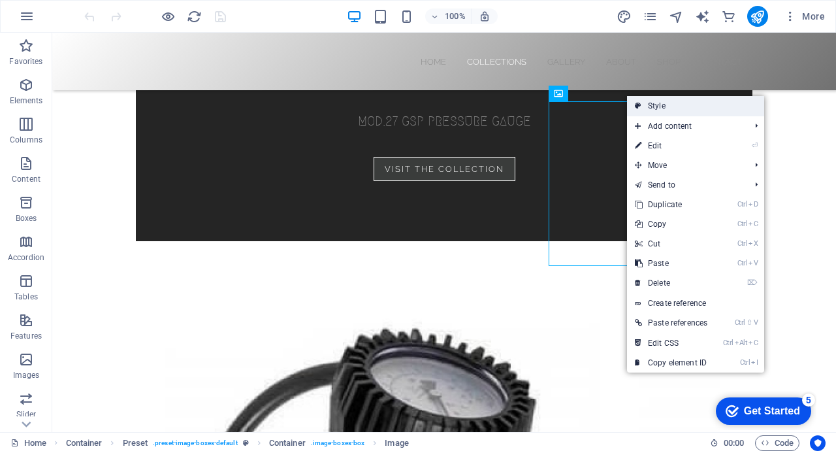
drag, startPoint x: 670, startPoint y: 106, endPoint x: 458, endPoint y: 86, distance: 213.2
click at [672, 106] on link "Style" at bounding box center [695, 106] width 137 height 20
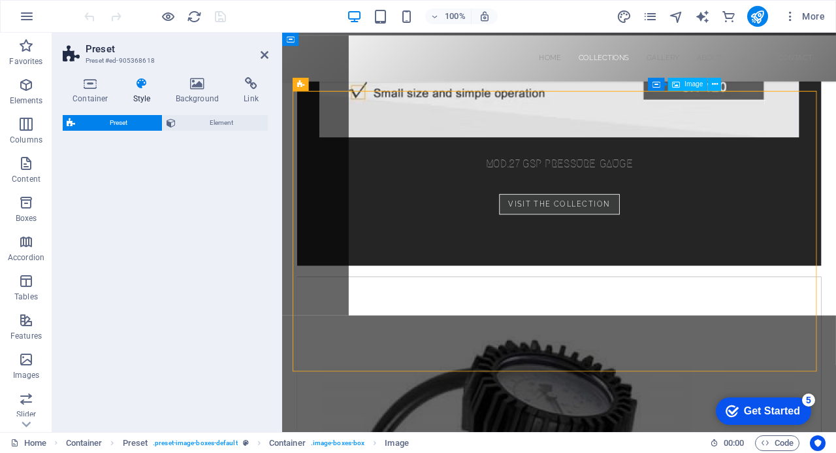
select select "px"
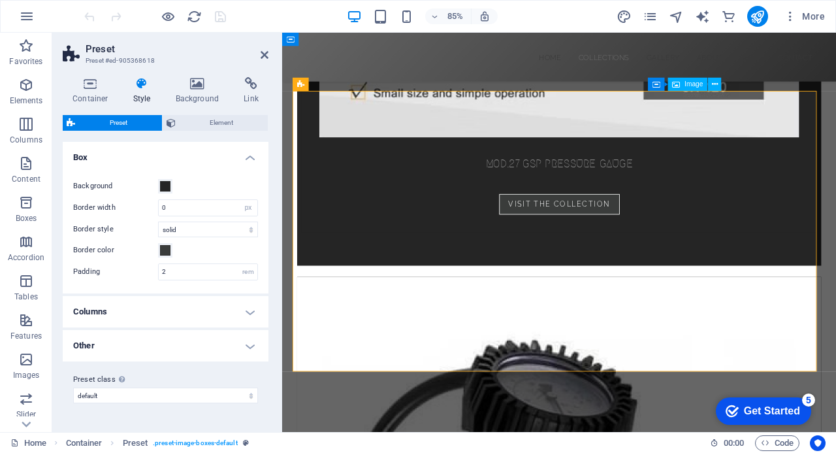
scroll to position [1628, 0]
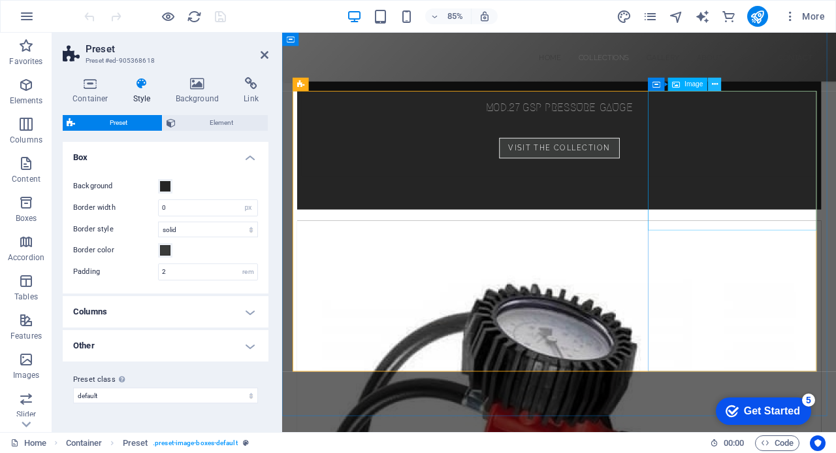
click at [715, 86] on icon at bounding box center [715, 84] width 6 height 12
select select "px"
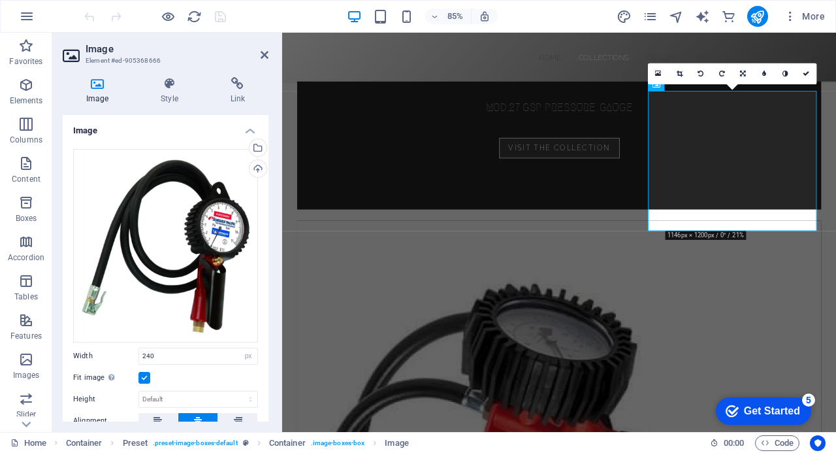
drag, startPoint x: 265, startPoint y: 293, endPoint x: 262, endPoint y: 309, distance: 16.7
click at [262, 309] on div "Drag files here, click to choose files or select files from Files or our free s…" at bounding box center [166, 354] width 206 height 430
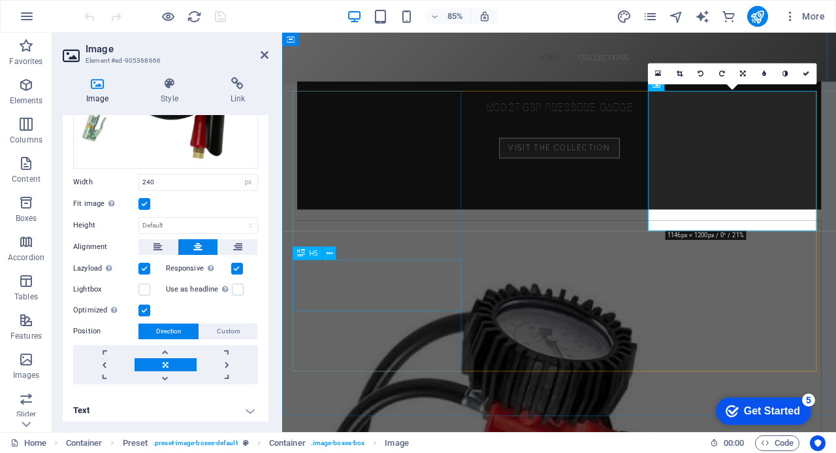
scroll to position [174, 0]
click at [229, 327] on span "Custom" at bounding box center [229, 331] width 24 height 16
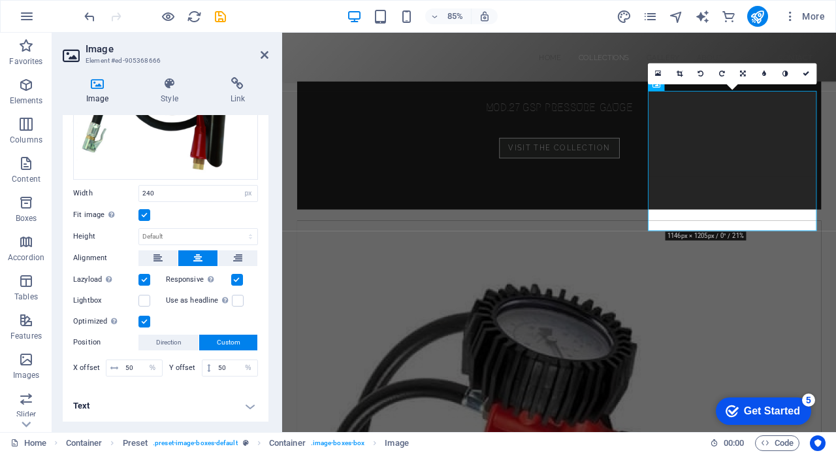
scroll to position [158, 0]
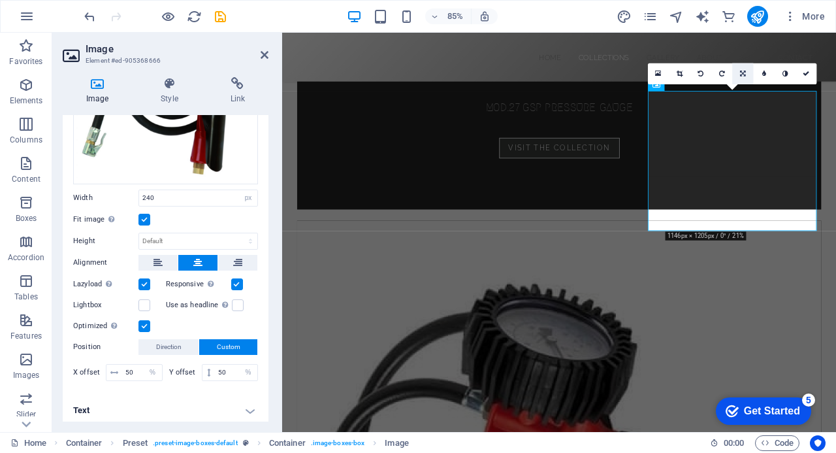
click at [742, 73] on icon at bounding box center [743, 74] width 6 height 7
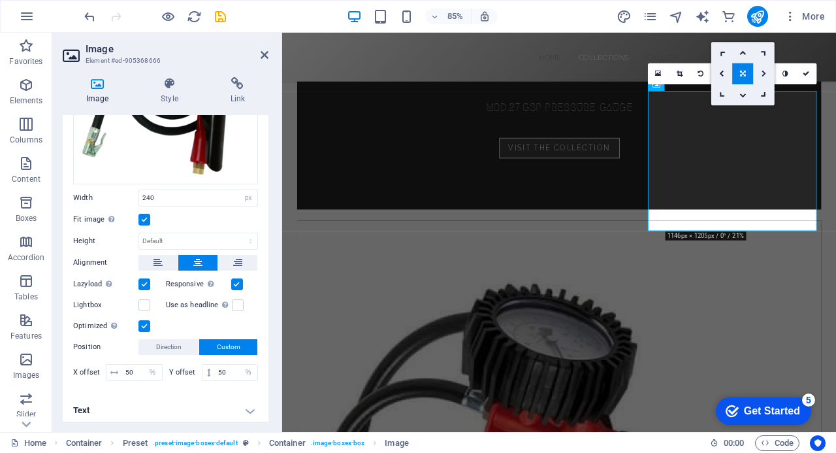
click at [765, 71] on icon at bounding box center [764, 74] width 5 height 7
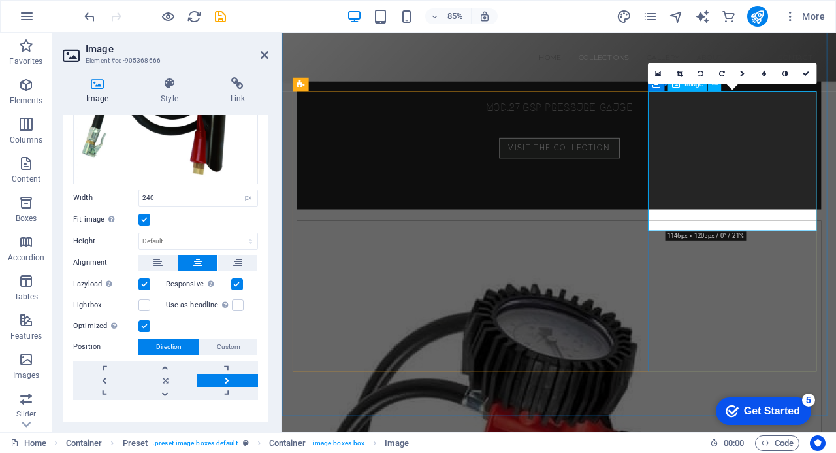
click at [163, 375] on link at bounding box center [165, 380] width 61 height 13
click at [144, 214] on label at bounding box center [145, 220] width 12 height 12
click at [0, 0] on input "Fit image Automatically fit image to a fixed width and height" at bounding box center [0, 0] width 0 height 0
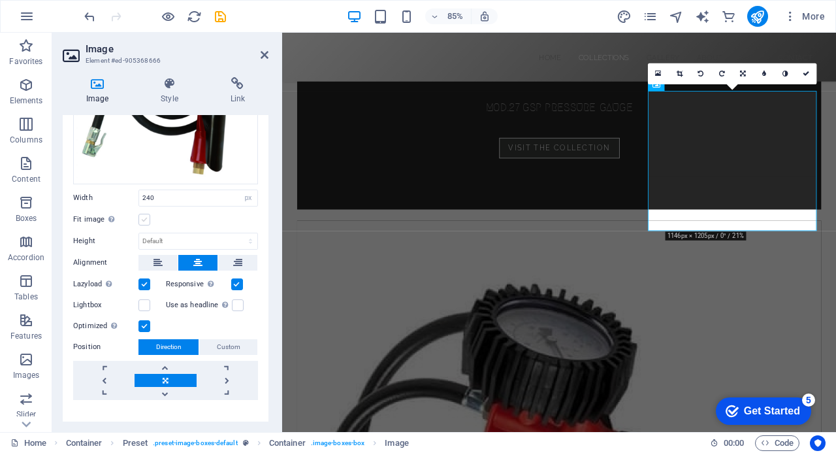
scroll to position [86, 0]
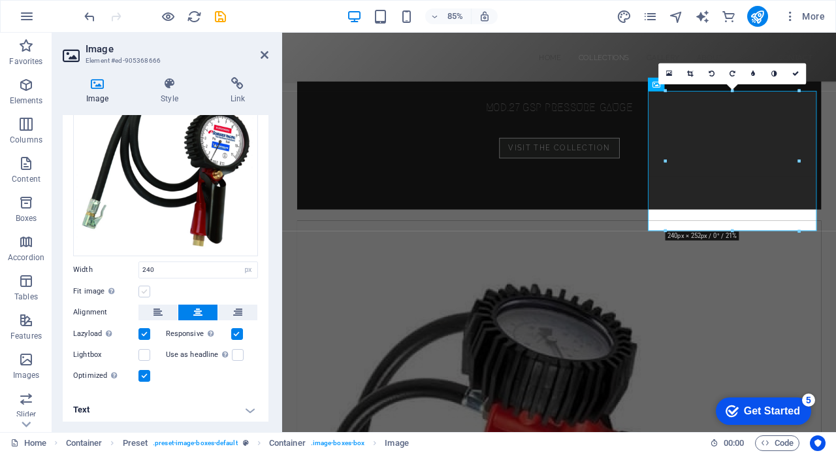
click at [145, 286] on label at bounding box center [145, 292] width 12 height 12
click at [0, 0] on input "Fit image Automatically fit image to a fixed width and height" at bounding box center [0, 0] width 0 height 0
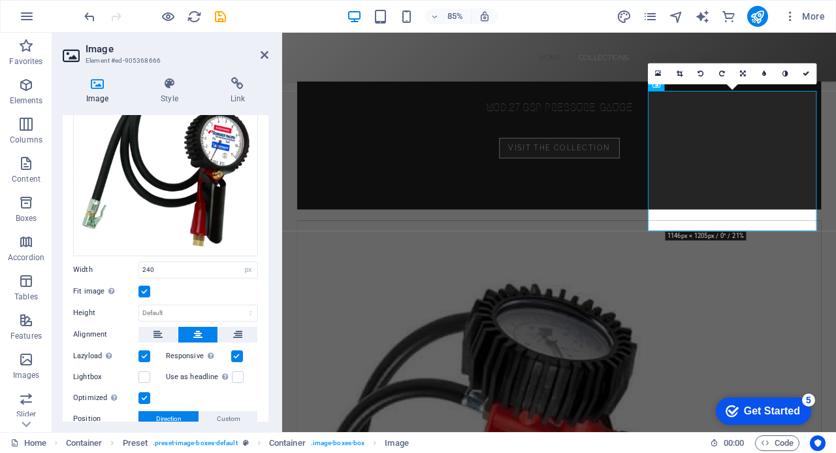
scroll to position [158, 0]
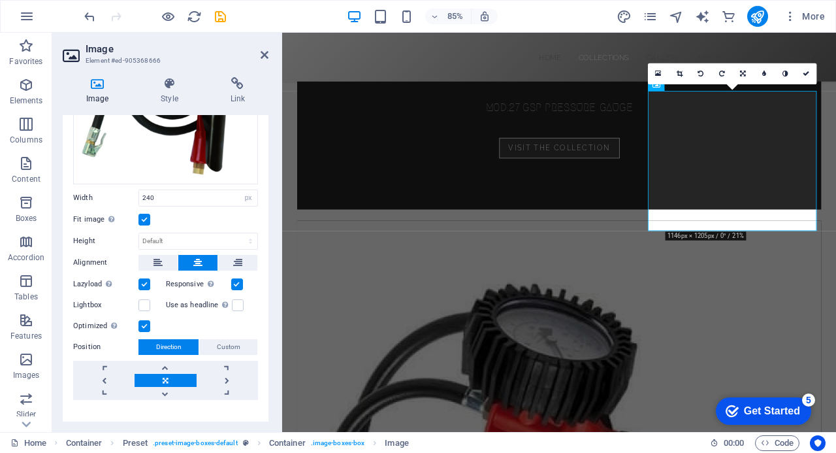
click at [145, 283] on label at bounding box center [145, 284] width 12 height 12
click at [0, 0] on input "Lazyload Loading images after the page loads improves page speed." at bounding box center [0, 0] width 0 height 0
click at [145, 283] on label at bounding box center [145, 284] width 12 height 12
click at [0, 0] on input "Lazyload Loading images after the page loads improves page speed." at bounding box center [0, 0] width 0 height 0
click at [145, 299] on label at bounding box center [145, 305] width 12 height 12
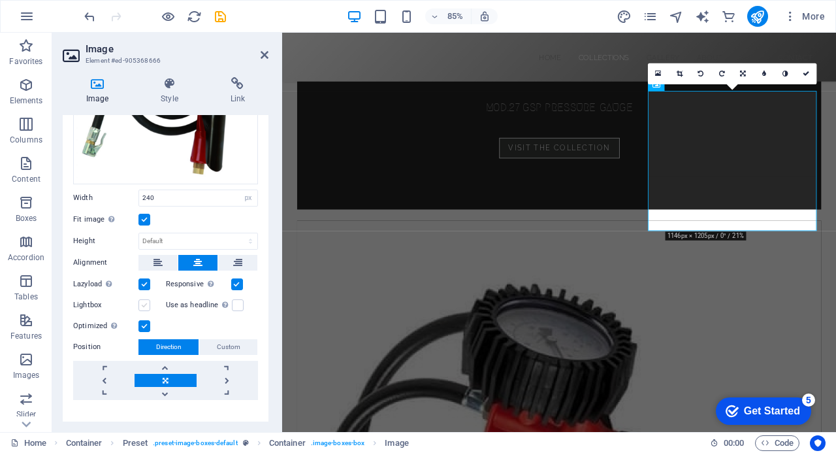
click at [0, 0] on input "Lightbox" at bounding box center [0, 0] width 0 height 0
click at [145, 299] on label at bounding box center [145, 305] width 12 height 12
click at [0, 0] on input "Lightbox" at bounding box center [0, 0] width 0 height 0
drag, startPoint x: 265, startPoint y: 361, endPoint x: 261, endPoint y: 386, distance: 25.8
click at [261, 386] on div "Drag files here, click to choose files or select files from Files or our free s…" at bounding box center [166, 195] width 206 height 430
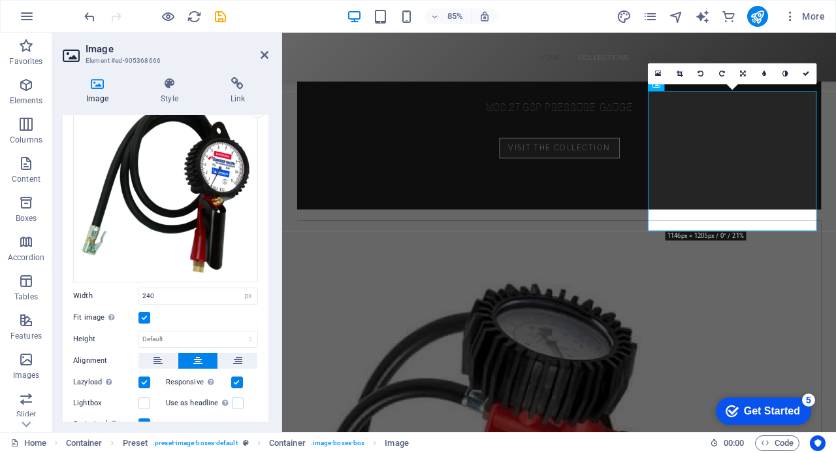
scroll to position [59, 0]
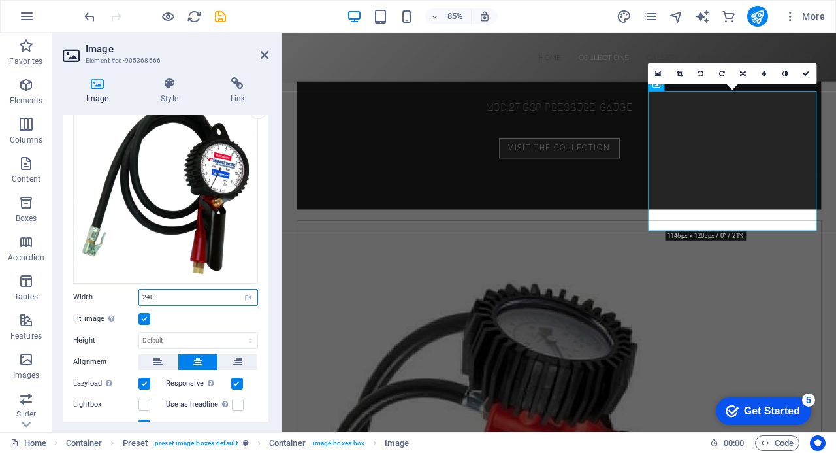
click at [170, 296] on input "240" at bounding box center [198, 297] width 118 height 16
type input "245"
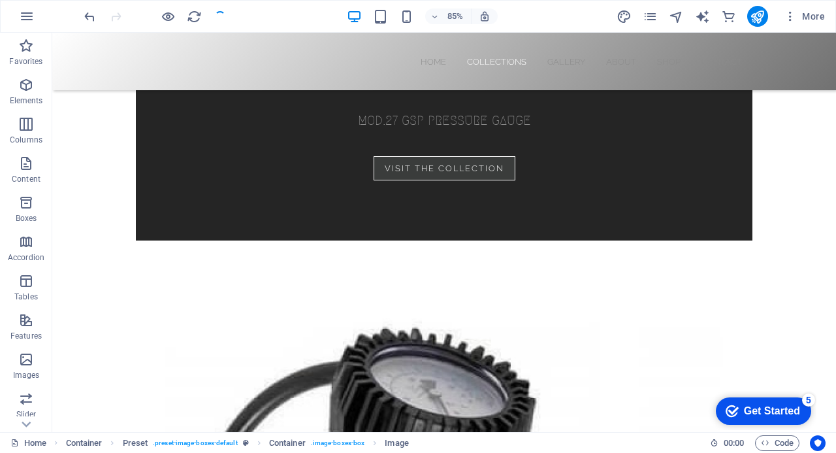
scroll to position [1562, 0]
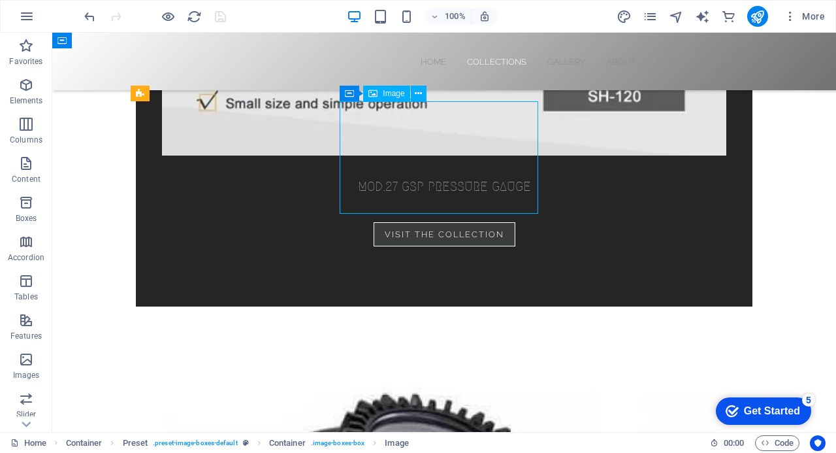
select select "%"
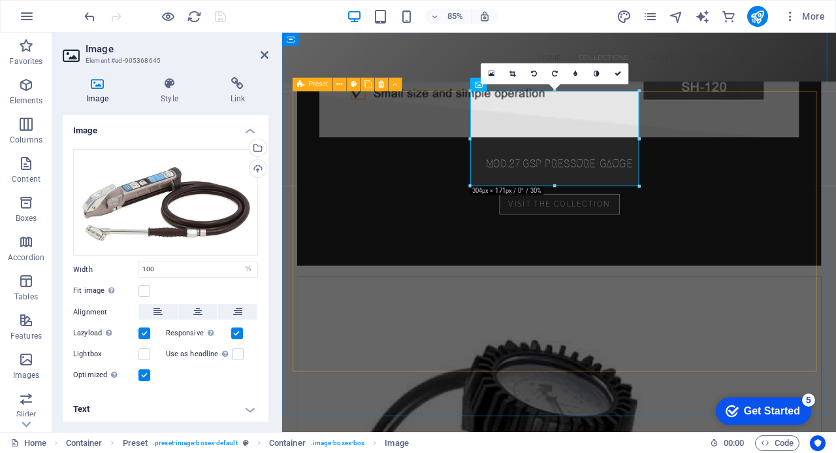
scroll to position [1628, 0]
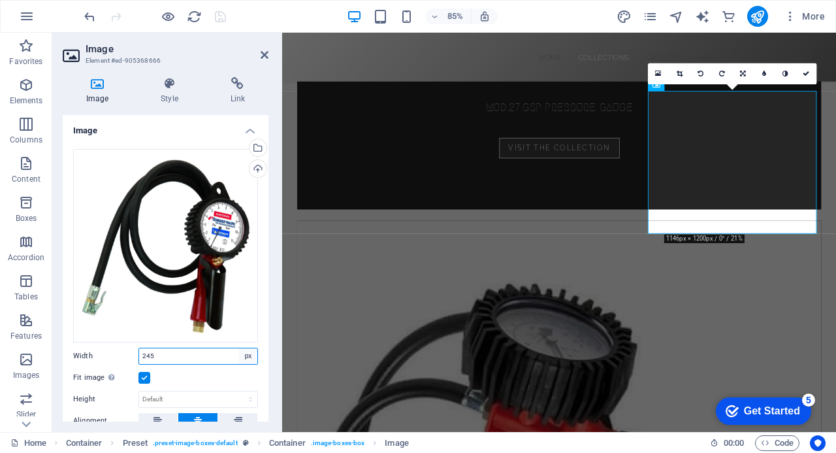
click at [245, 352] on select "Default auto px rem % em vh vw" at bounding box center [248, 356] width 18 height 16
select select "%"
click at [239, 348] on select "Default auto px rem % em vh vw" at bounding box center [248, 356] width 18 height 16
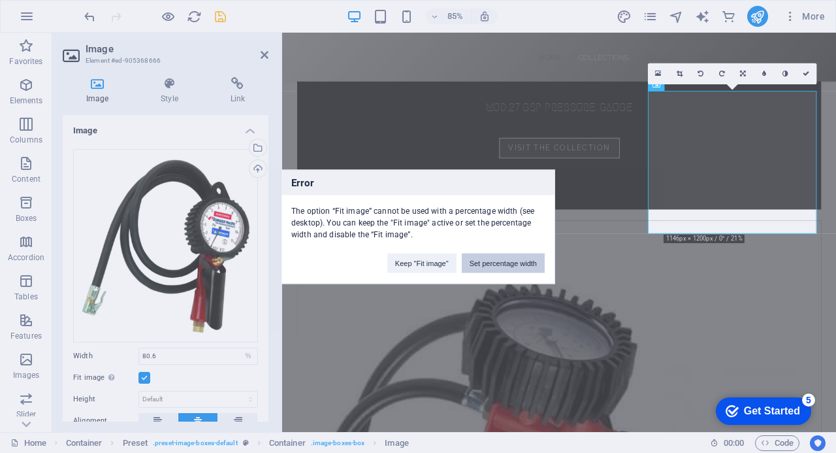
click at [491, 261] on button "Set percentage width" at bounding box center [503, 263] width 83 height 20
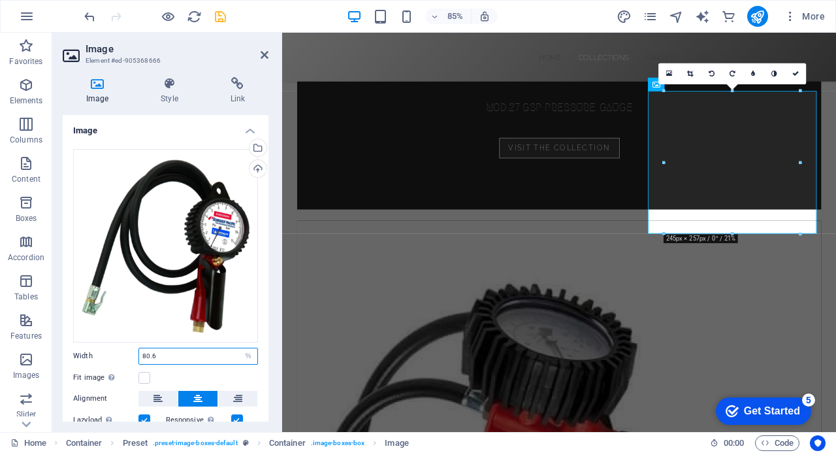
click at [191, 356] on input "80.6" at bounding box center [198, 356] width 118 height 16
type input "8"
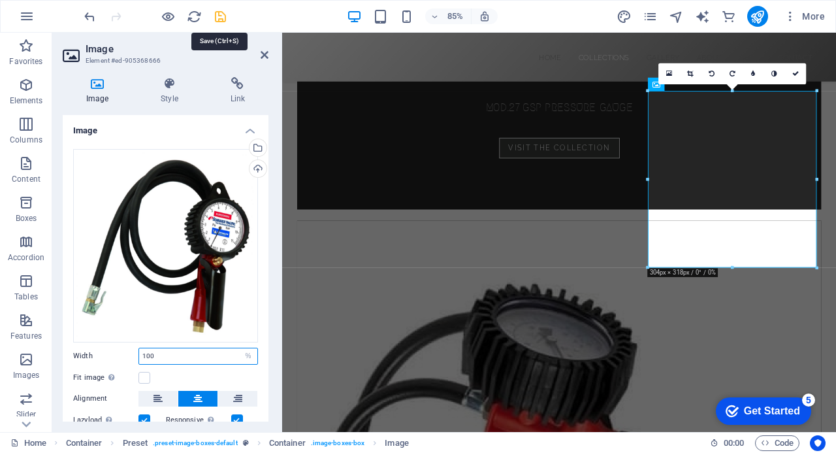
type input "100"
click at [218, 12] on icon "save" at bounding box center [220, 16] width 15 height 15
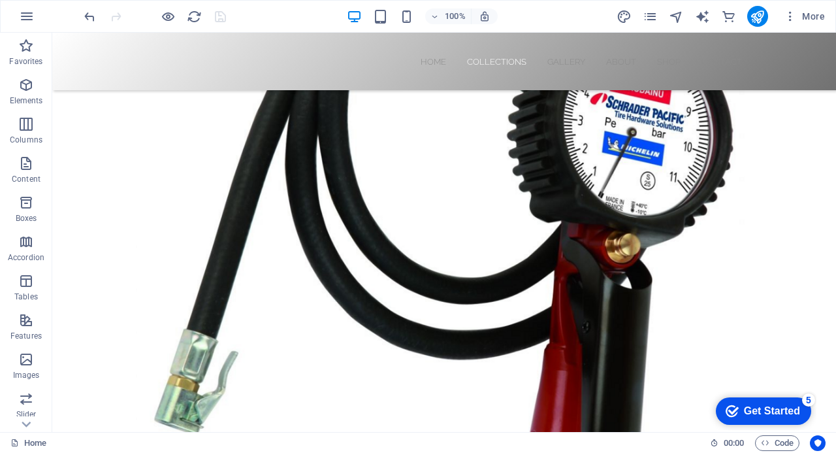
scroll to position [3255, 0]
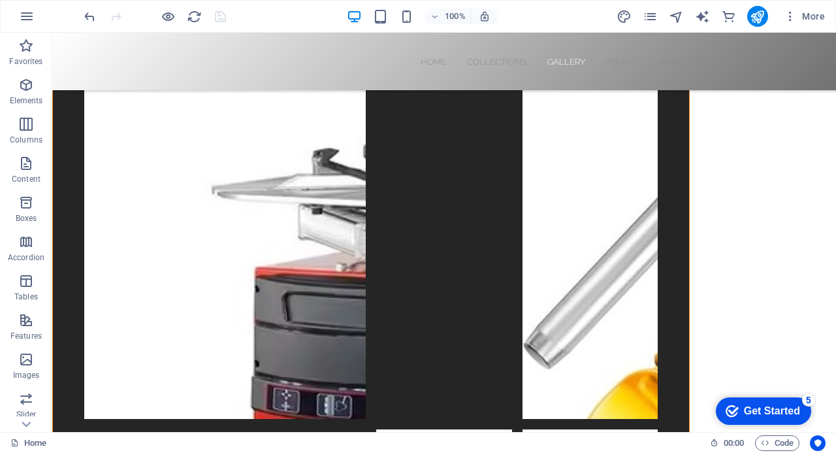
scroll to position [4204, 0]
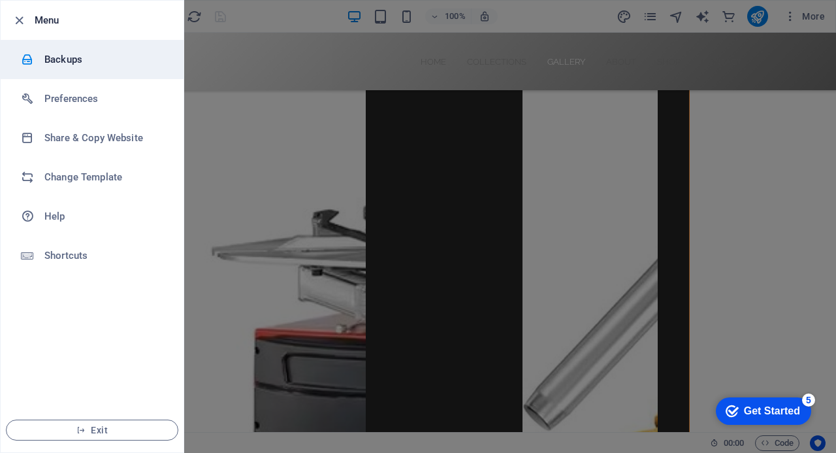
click at [54, 64] on h6 "Backups" at bounding box center [104, 60] width 121 height 16
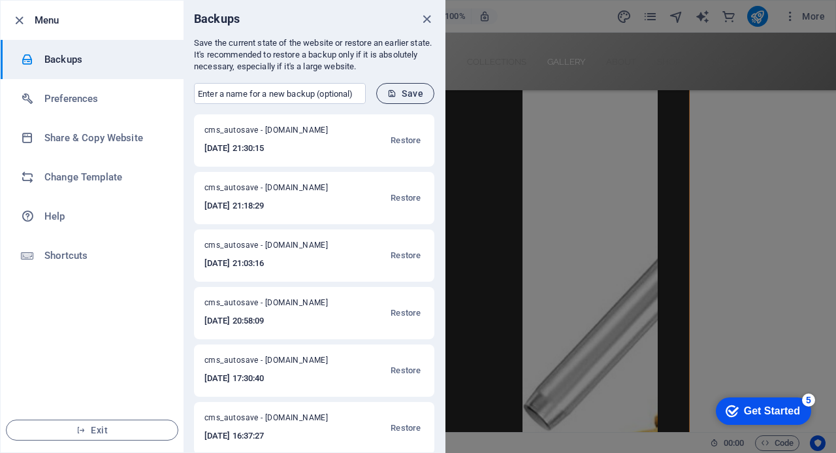
click at [400, 93] on span "Save" at bounding box center [405, 93] width 36 height 10
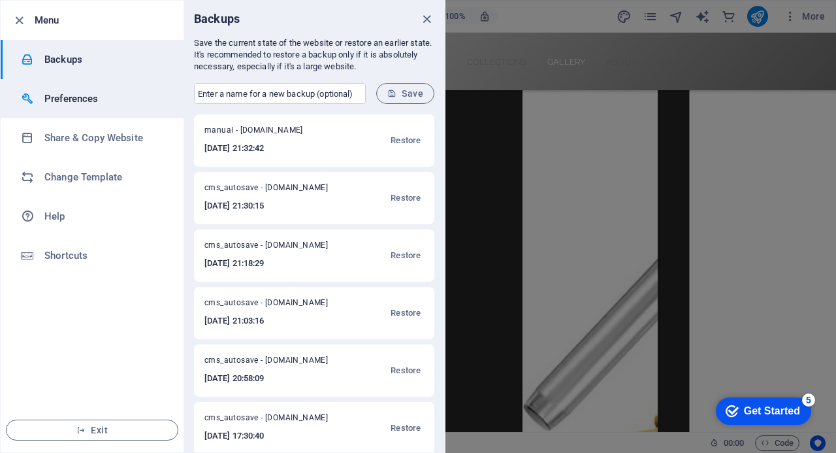
click at [71, 97] on h6 "Preferences" at bounding box center [104, 99] width 121 height 16
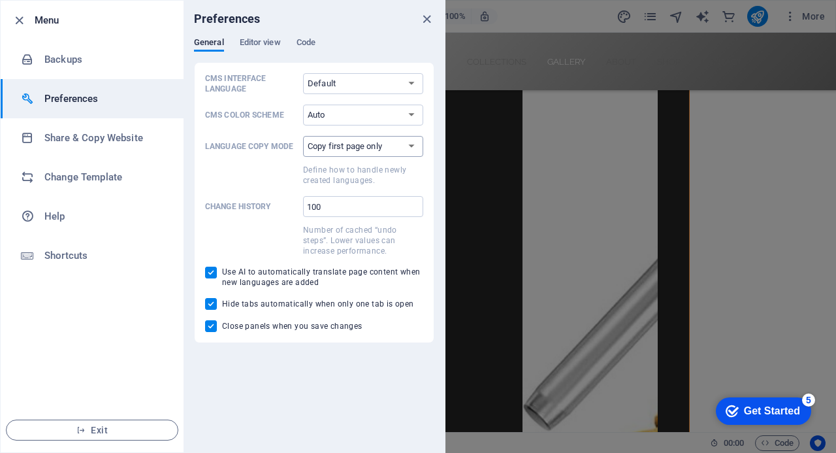
click at [411, 148] on select "Copy first page only Copy all pages" at bounding box center [363, 146] width 120 height 21
click at [263, 39] on span "Editor view" at bounding box center [260, 44] width 41 height 18
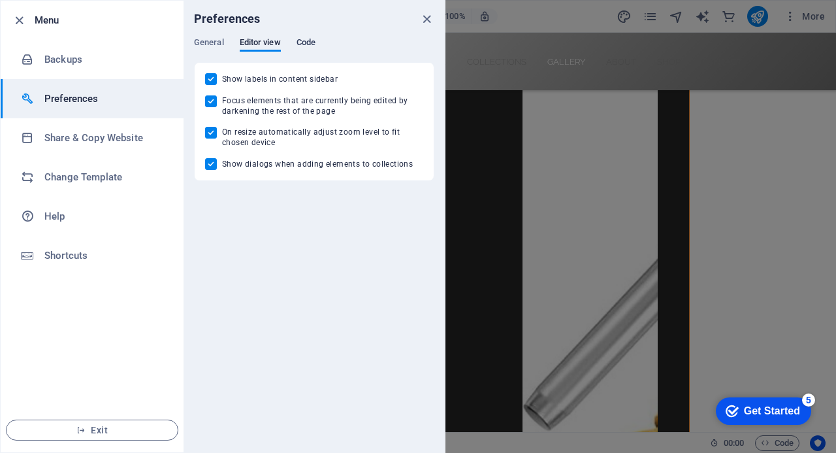
click at [305, 42] on span "Code" at bounding box center [306, 44] width 19 height 18
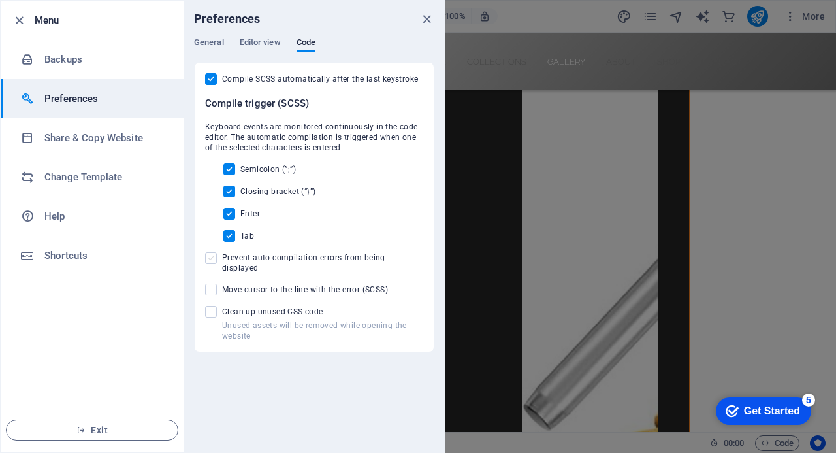
click at [214, 257] on span at bounding box center [211, 258] width 12 height 12
click at [214, 257] on input "Prevent auto-compilation errors from being displayed" at bounding box center [213, 258] width 17 height 12
checkbox input "true"
click at [213, 284] on span at bounding box center [211, 290] width 12 height 12
click at [213, 284] on input "Move cursor to the line with the error (SCSS)" at bounding box center [213, 290] width 17 height 12
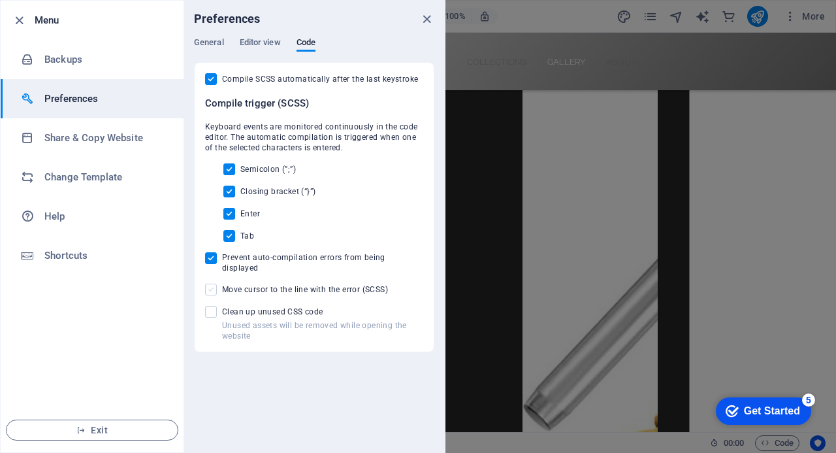
checkbox input "true"
click at [210, 306] on span at bounding box center [211, 312] width 12 height 12
click at [210, 306] on input "Unused assets will be removed while opening the website Clean up unused CSS code" at bounding box center [213, 312] width 17 height 12
checkbox input "true"
click at [268, 46] on span "Editor view" at bounding box center [260, 44] width 41 height 18
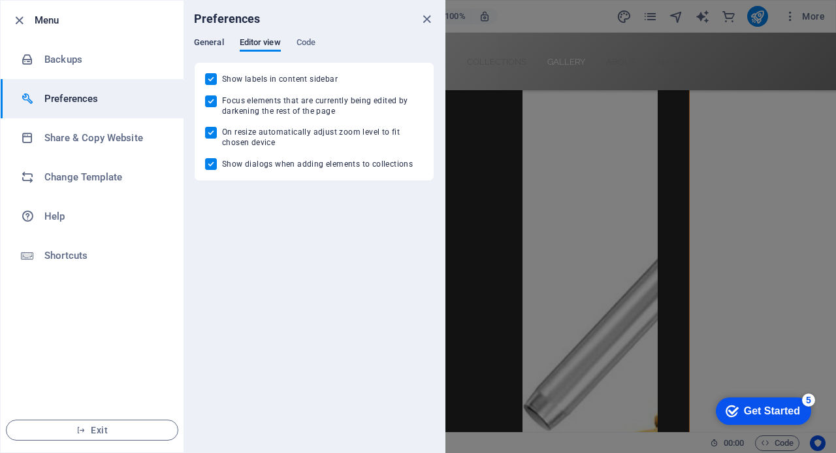
click at [215, 39] on span "General" at bounding box center [209, 44] width 30 height 18
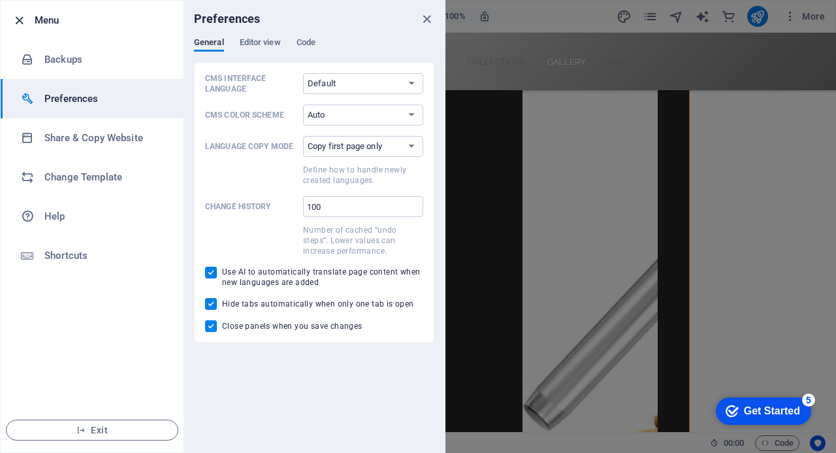
click at [21, 20] on icon "button" at bounding box center [19, 20] width 15 height 15
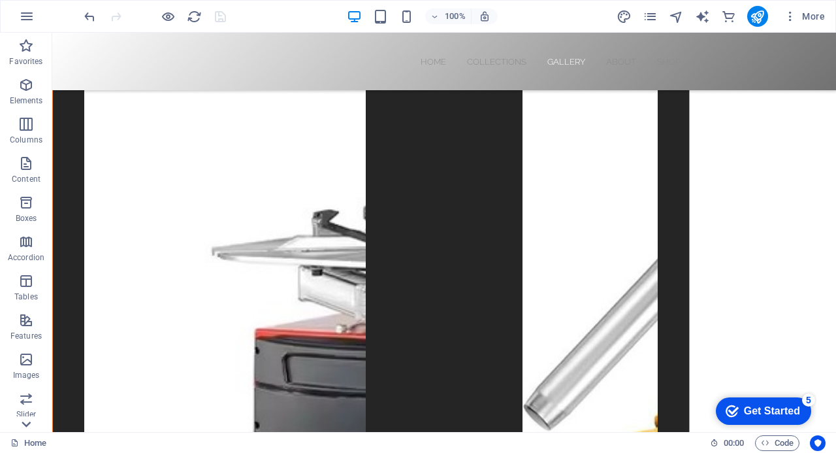
click at [27, 423] on icon at bounding box center [26, 424] width 18 height 18
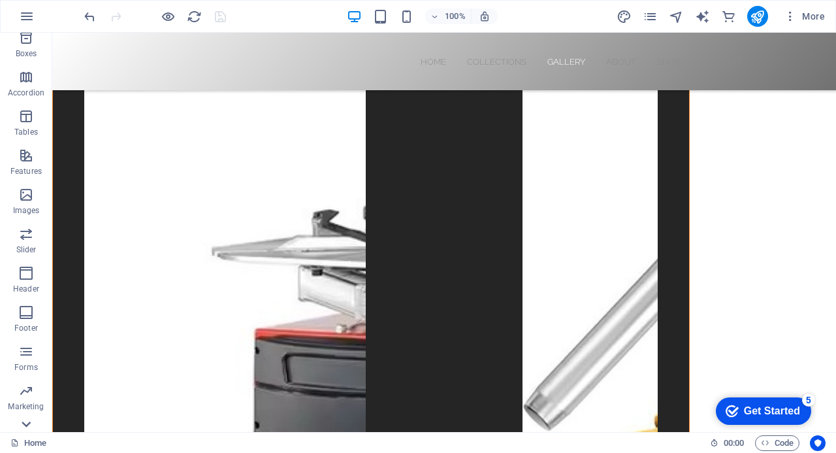
scroll to position [227, 0]
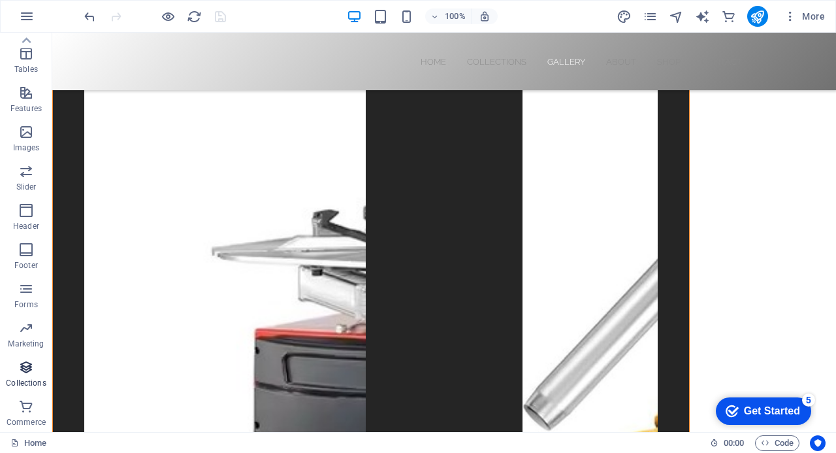
click at [24, 364] on icon "button" at bounding box center [26, 367] width 16 height 16
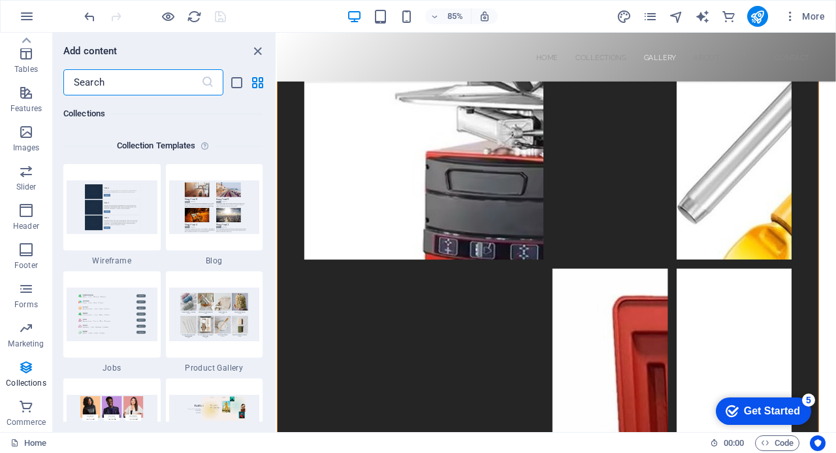
scroll to position [4321, 0]
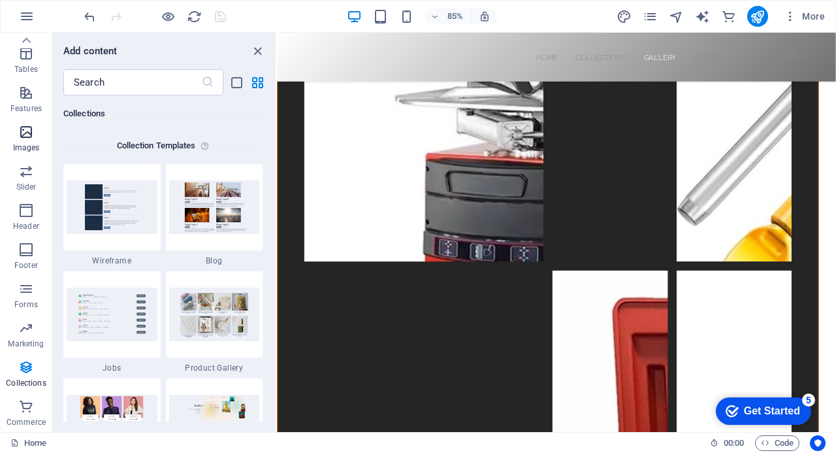
click at [24, 131] on icon "button" at bounding box center [26, 132] width 16 height 16
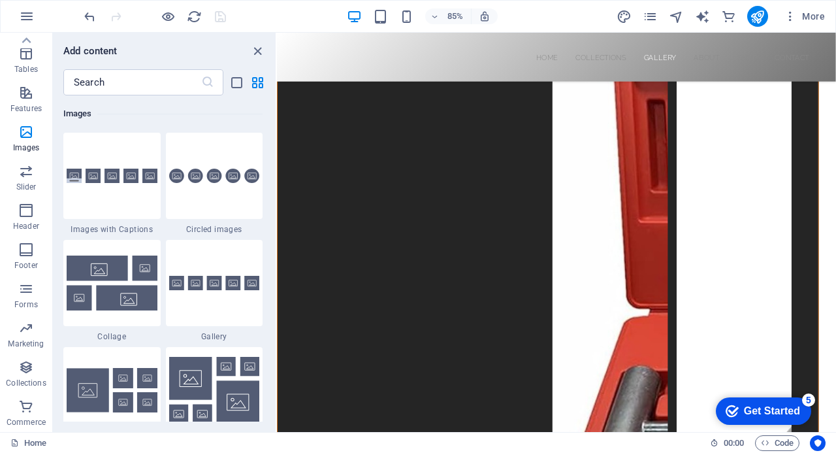
scroll to position [4635, 0]
click at [344, 44] on icon at bounding box center [344, 44] width 6 height 12
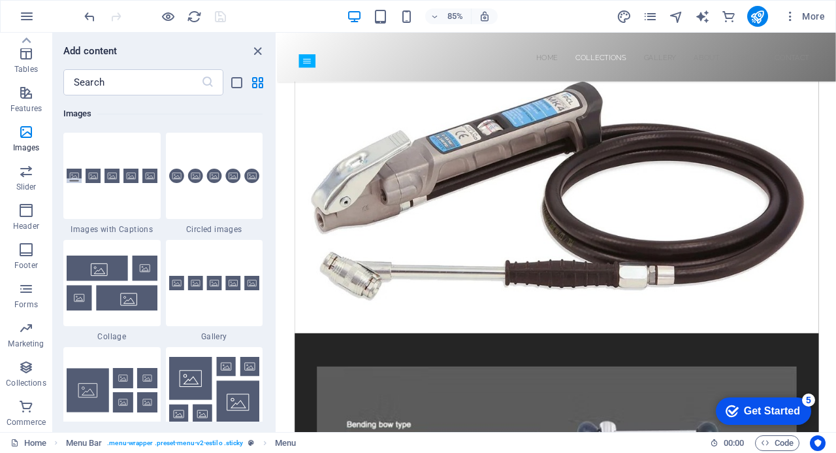
scroll to position [715, 0]
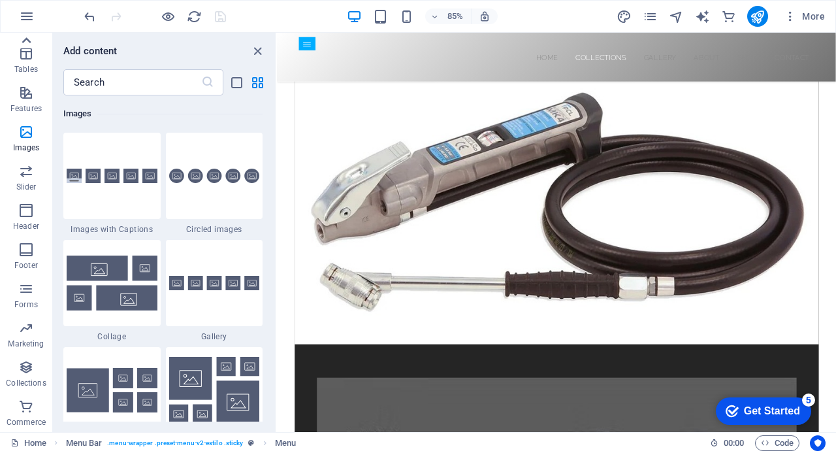
click at [26, 39] on icon at bounding box center [26, 40] width 9 height 6
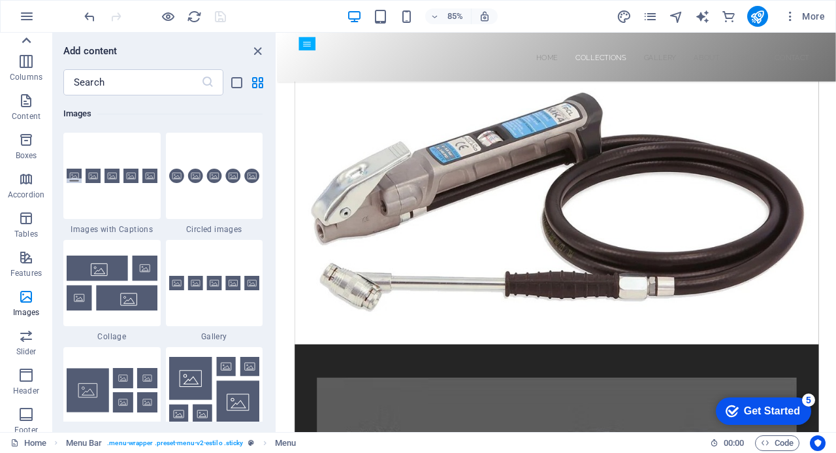
scroll to position [0, 0]
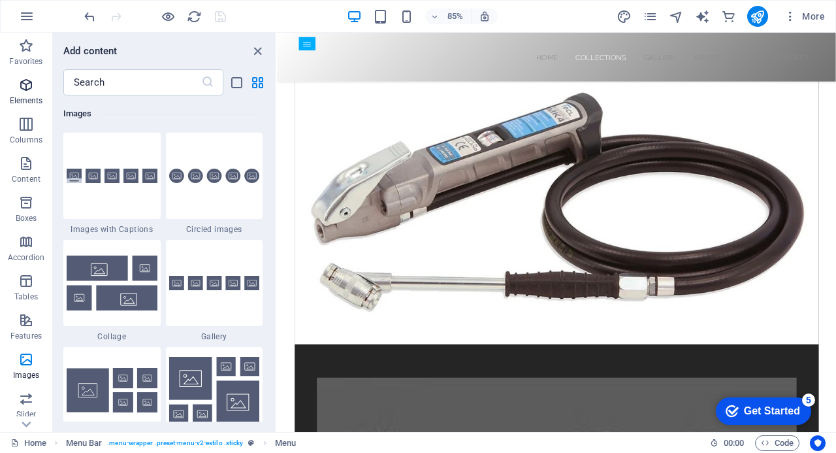
click at [25, 87] on icon "button" at bounding box center [26, 85] width 16 height 16
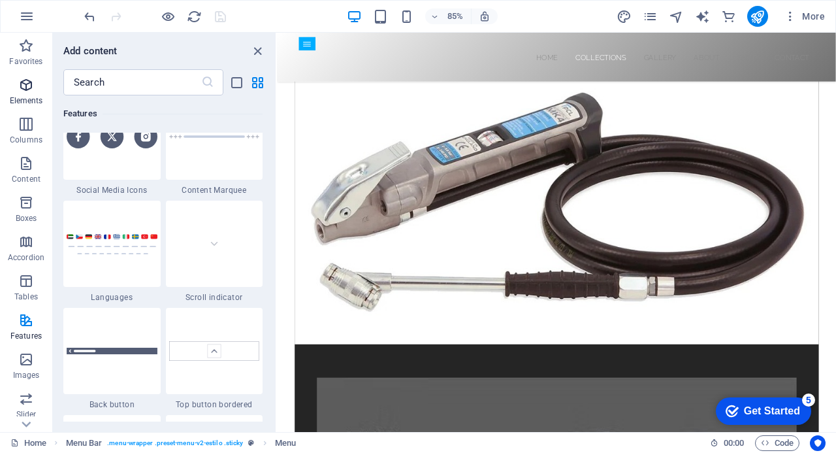
scroll to position [139, 0]
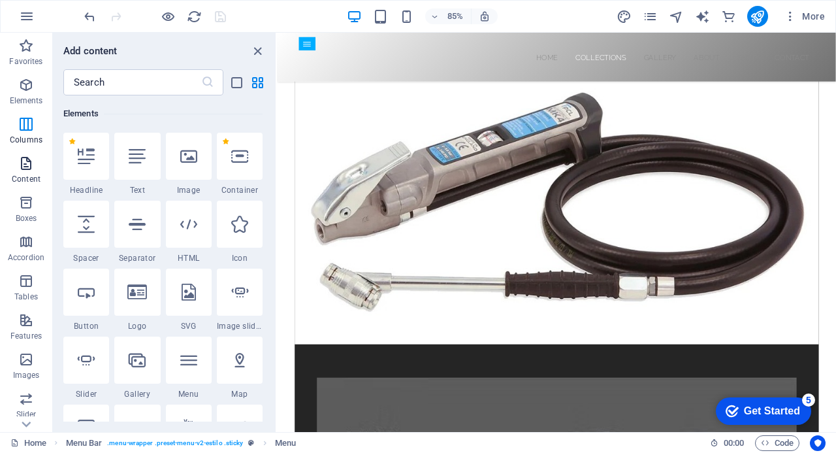
click at [24, 167] on icon "button" at bounding box center [26, 164] width 16 height 16
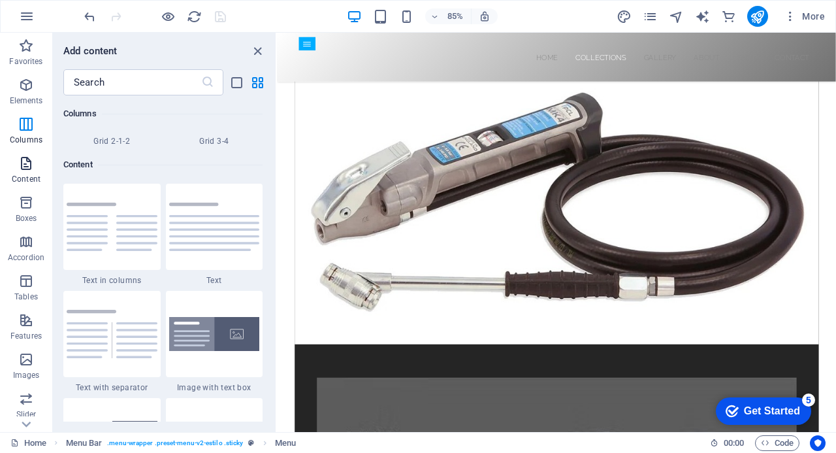
scroll to position [2286, 0]
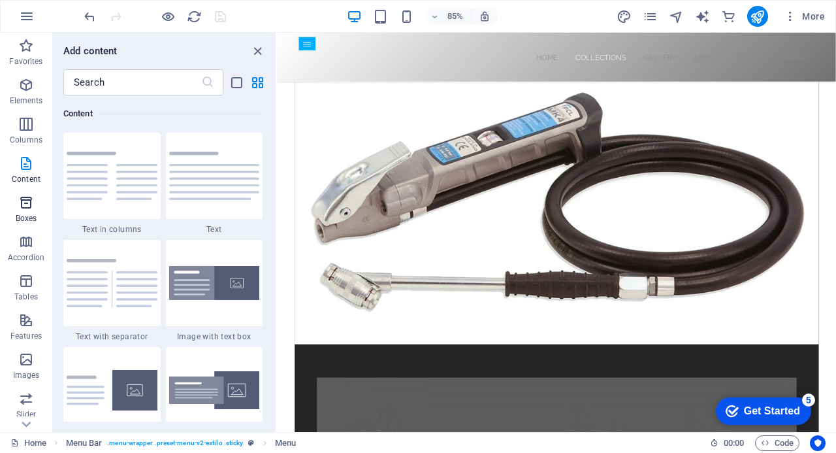
click at [26, 205] on icon "button" at bounding box center [26, 203] width 16 height 16
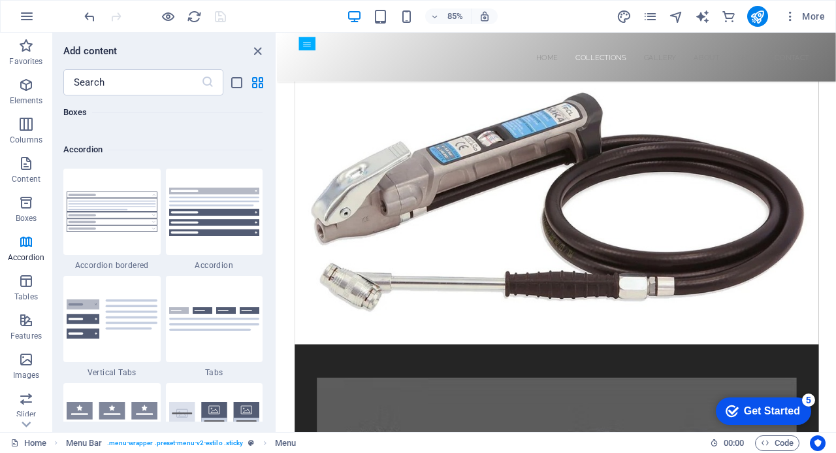
scroll to position [4557, 0]
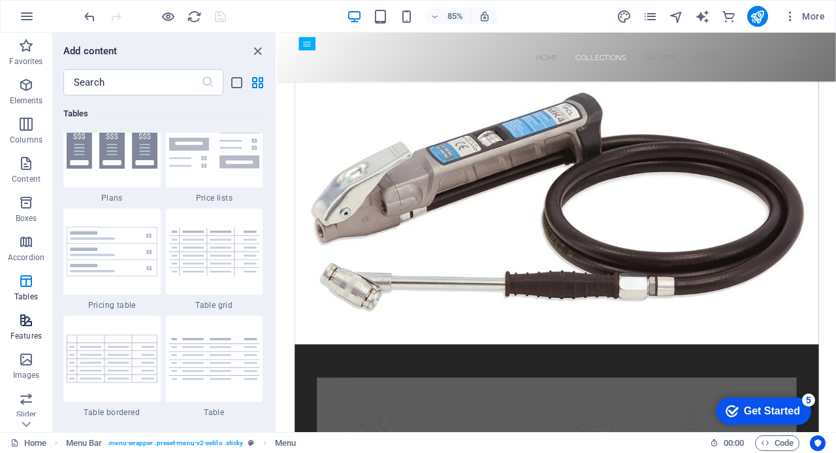
click at [32, 322] on icon "button" at bounding box center [26, 320] width 16 height 16
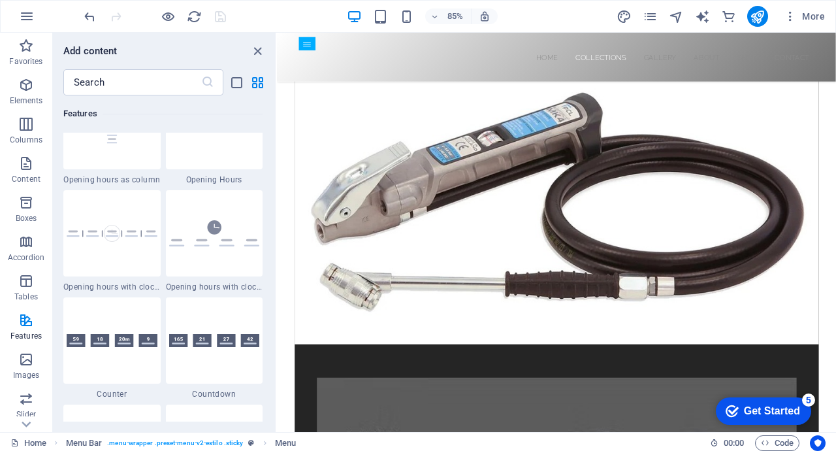
scroll to position [5784, 0]
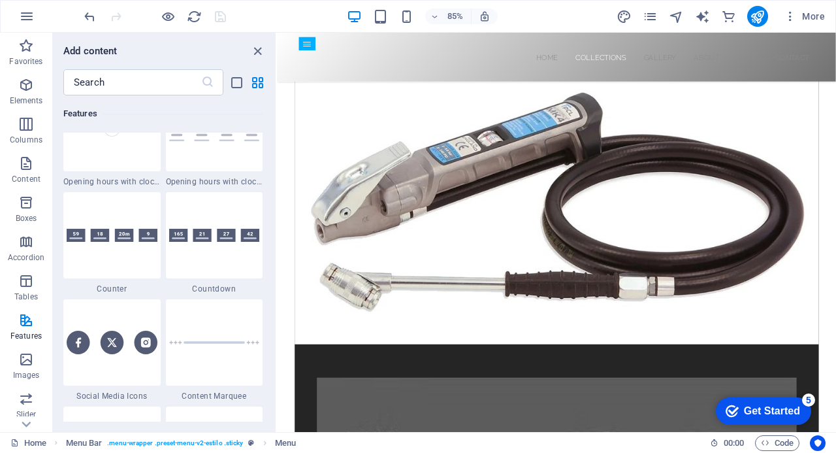
drag, startPoint x: 273, startPoint y: 227, endPoint x: 0, endPoint y: 250, distance: 274.0
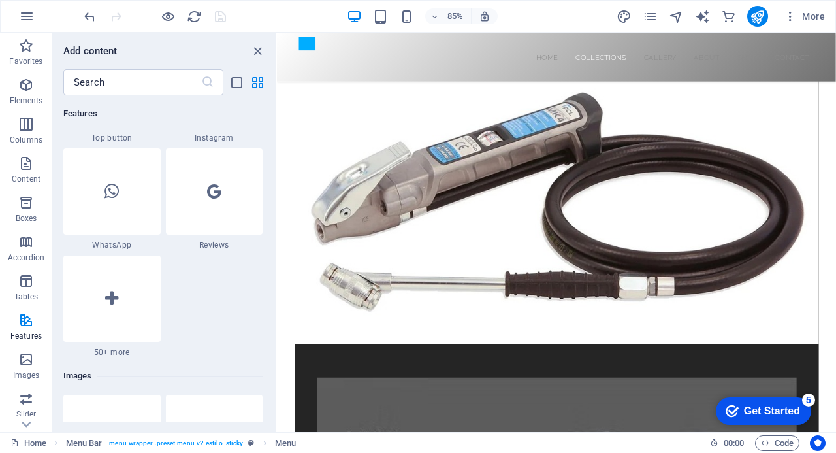
scroll to position [6374, 0]
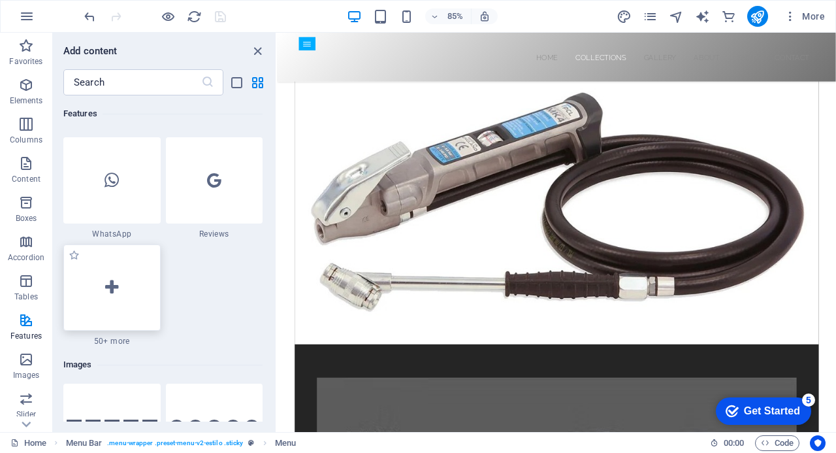
click at [106, 287] on icon at bounding box center [111, 287] width 13 height 17
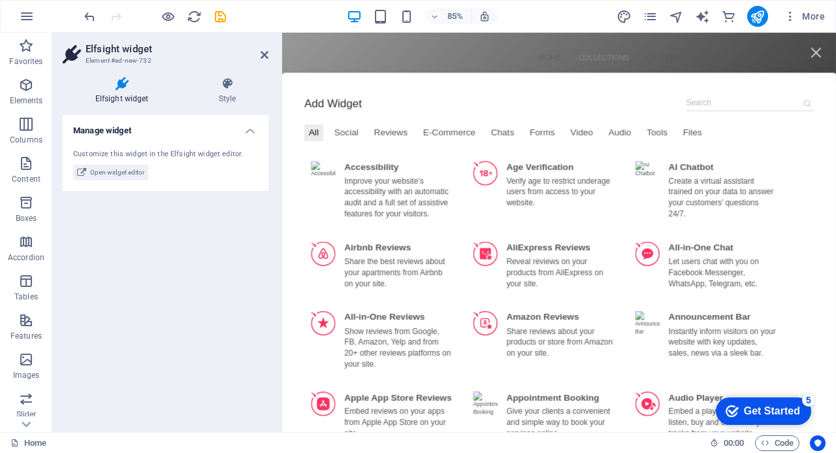
scroll to position [732, 0]
click at [523, 150] on div "Chats" at bounding box center [542, 150] width 38 height 20
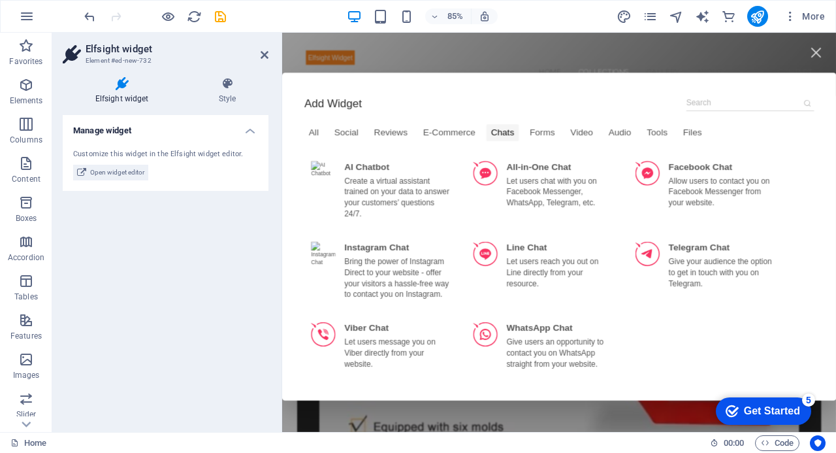
scroll to position [1163, 0]
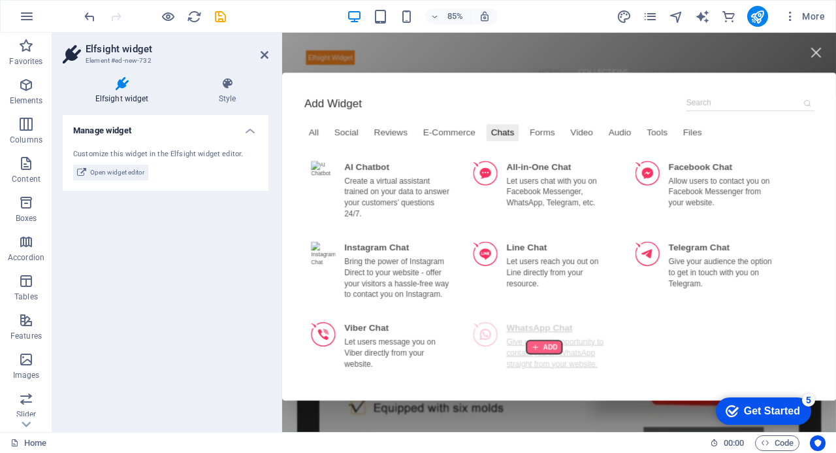
click at [582, 395] on div at bounding box center [591, 403] width 42 height 16
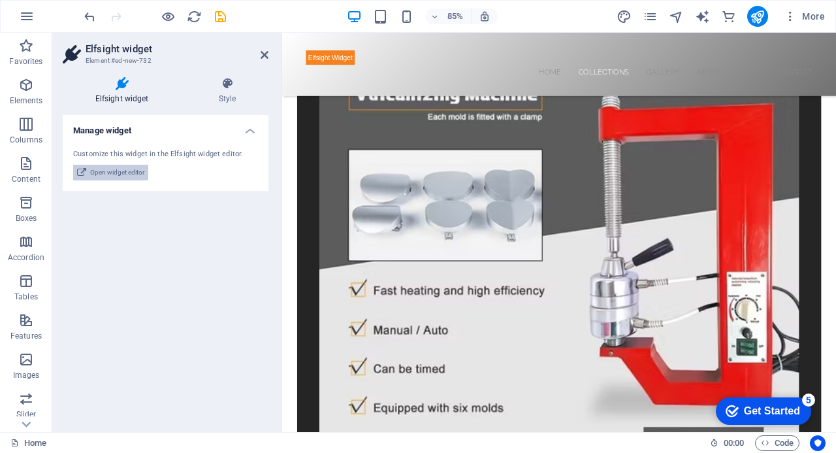
click at [119, 171] on span "Open widget editor" at bounding box center [117, 173] width 54 height 16
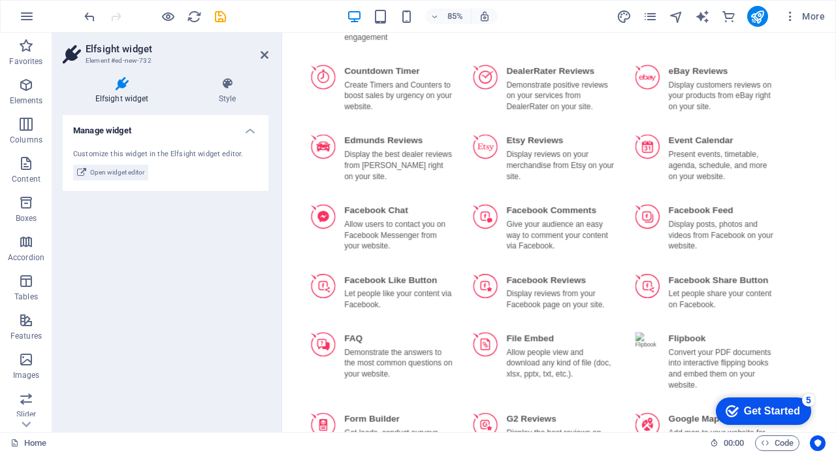
scroll to position [935, 0]
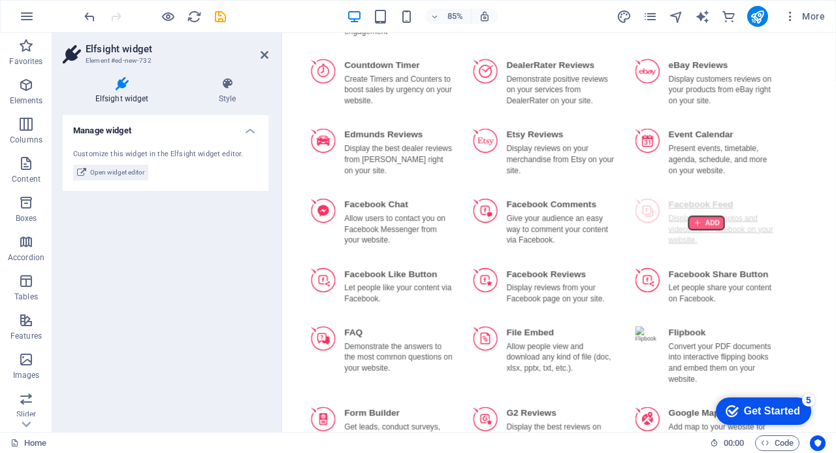
click at [776, 248] on div at bounding box center [782, 256] width 42 height 16
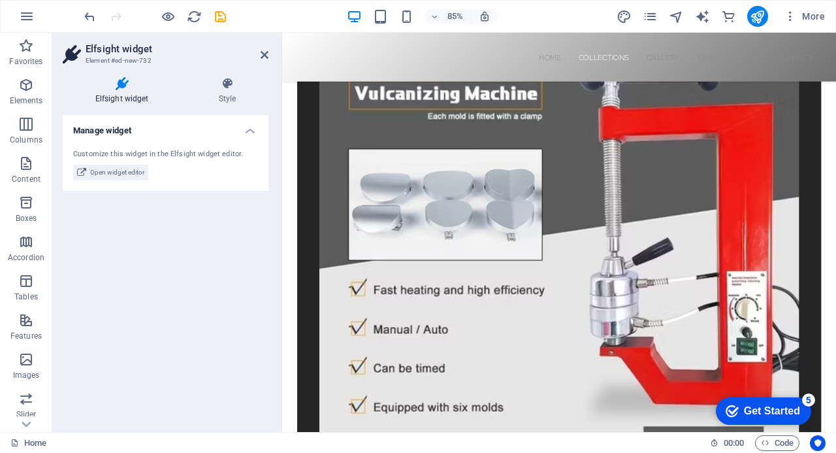
scroll to position [734, 0]
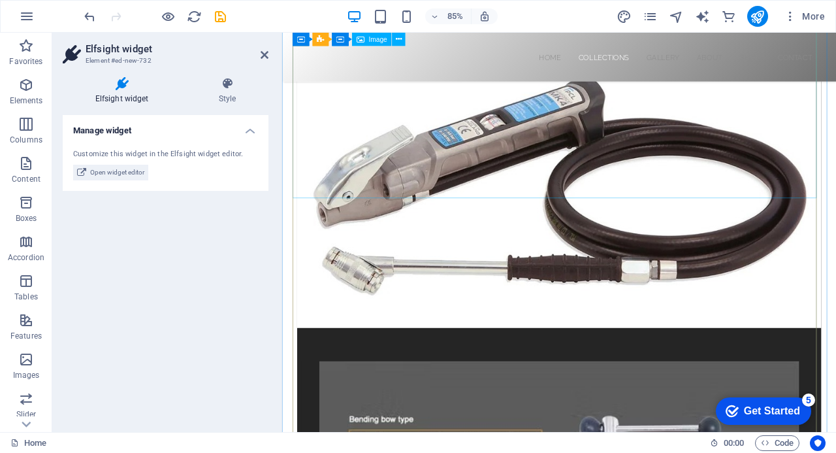
click at [553, 200] on figure at bounding box center [608, 206] width 617 height 348
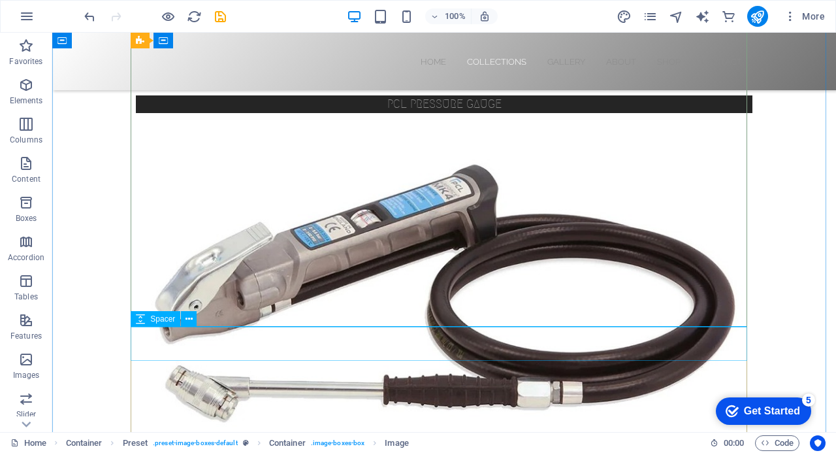
scroll to position [613, 0]
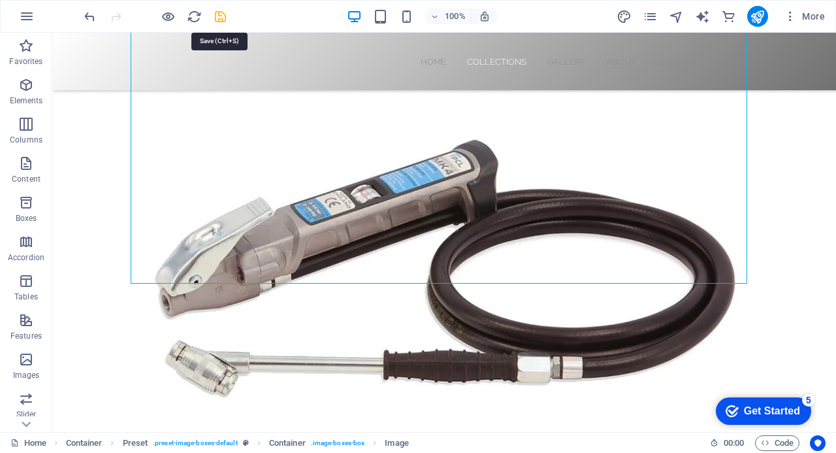
click at [223, 18] on icon "save" at bounding box center [220, 16] width 15 height 15
